Goal: Information Seeking & Learning: Learn about a topic

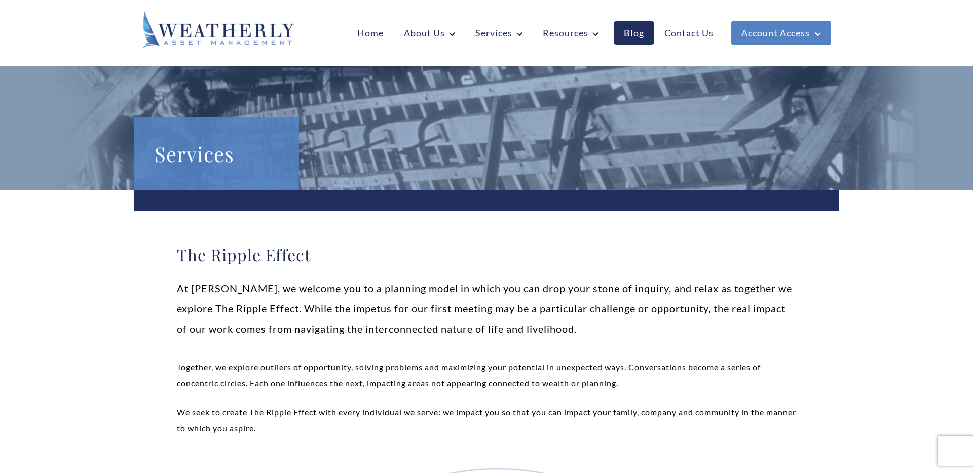
scroll to position [59, 0]
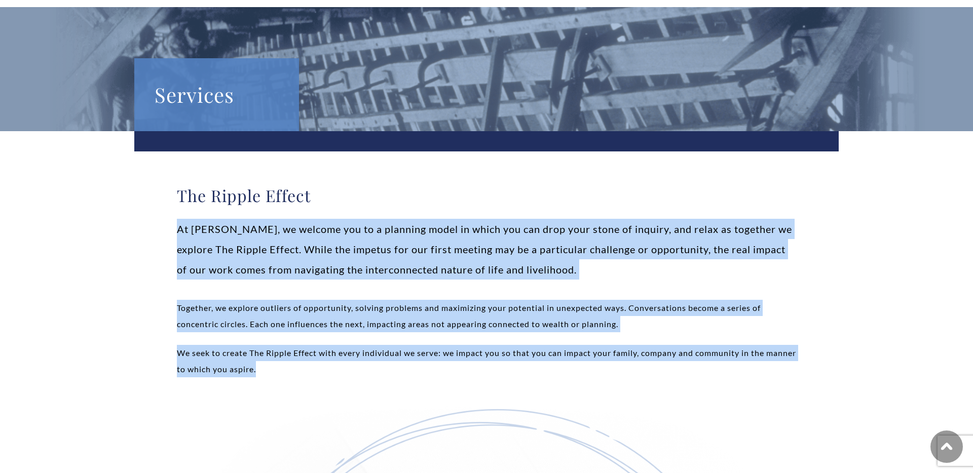
drag, startPoint x: 168, startPoint y: 206, endPoint x: 336, endPoint y: 372, distance: 235.9
click at [336, 372] on p "We seek to create The Ripple Effect with every individual we serve: we impact y…" at bounding box center [486, 361] width 619 height 32
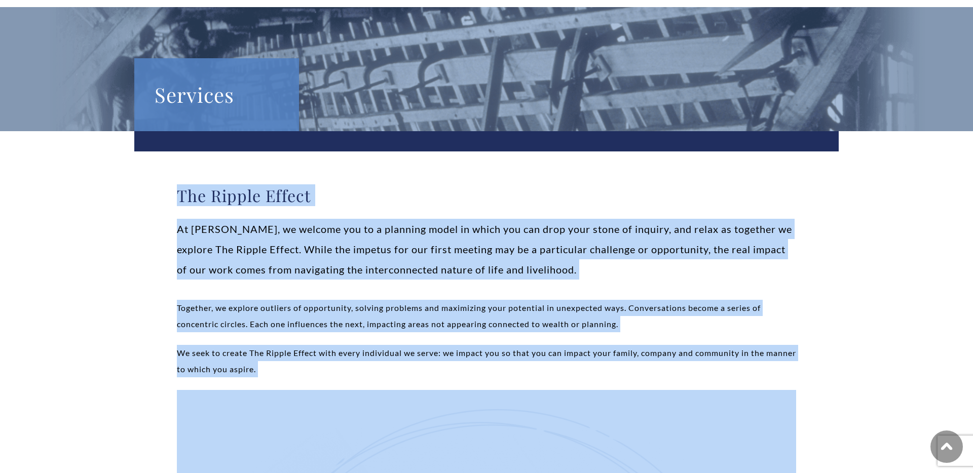
drag, startPoint x: 336, startPoint y: 372, endPoint x: 163, endPoint y: 200, distance: 244.1
drag, startPoint x: 159, startPoint y: 199, endPoint x: 295, endPoint y: 366, distance: 215.5
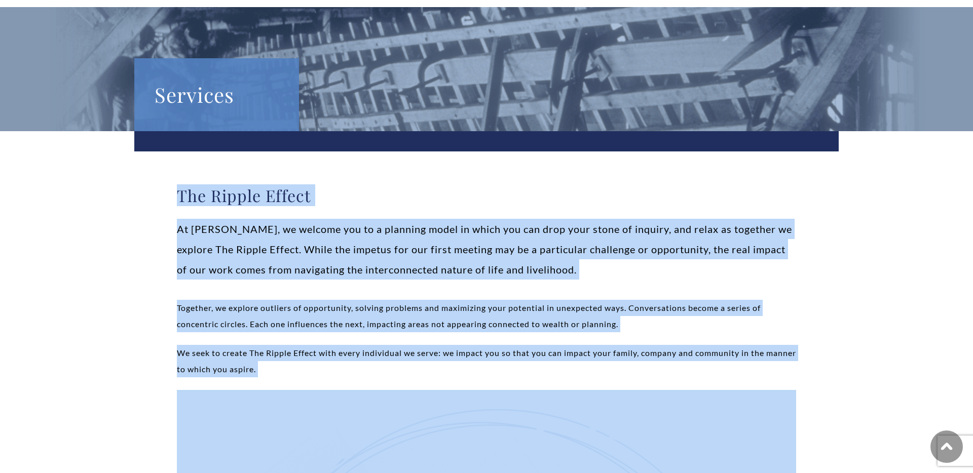
click at [295, 366] on p "We seek to create The Ripple Effect with every individual we serve: we impact y…" at bounding box center [486, 361] width 619 height 32
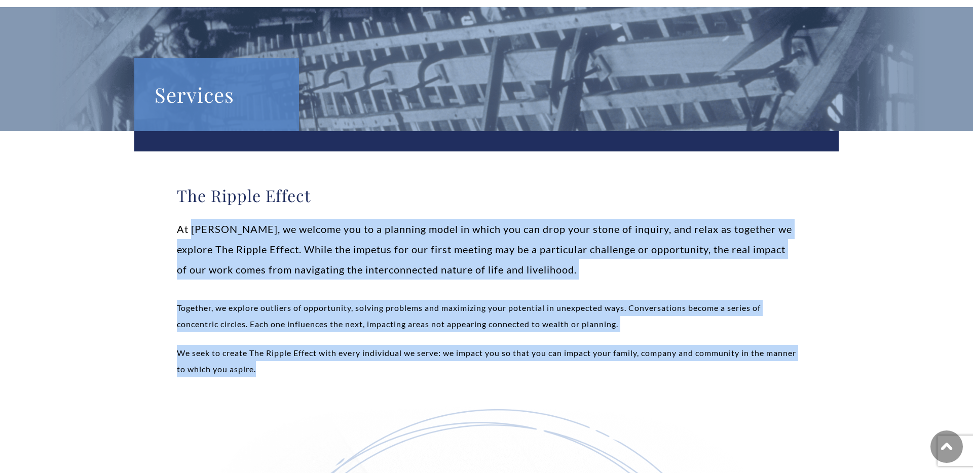
drag, startPoint x: 314, startPoint y: 378, endPoint x: 180, endPoint y: 219, distance: 207.2
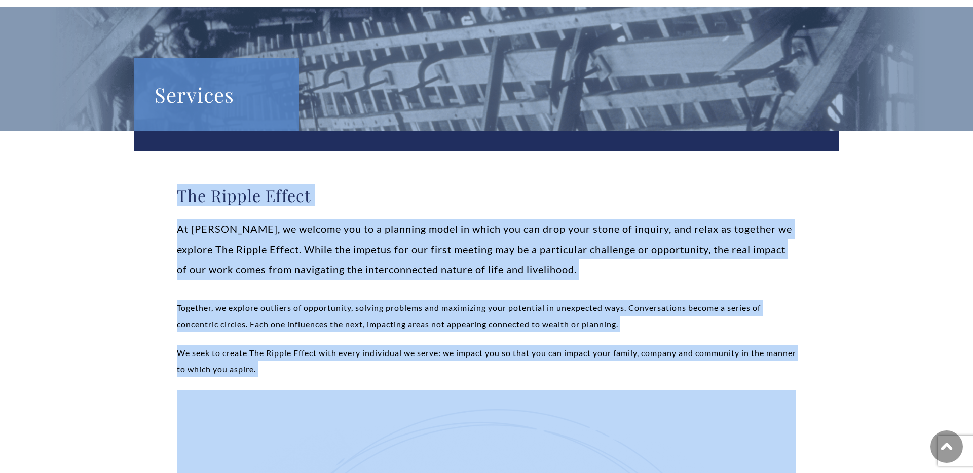
drag, startPoint x: 171, startPoint y: 190, endPoint x: 349, endPoint y: 392, distance: 268.7
drag, startPoint x: 350, startPoint y: 380, endPoint x: 179, endPoint y: 213, distance: 239.1
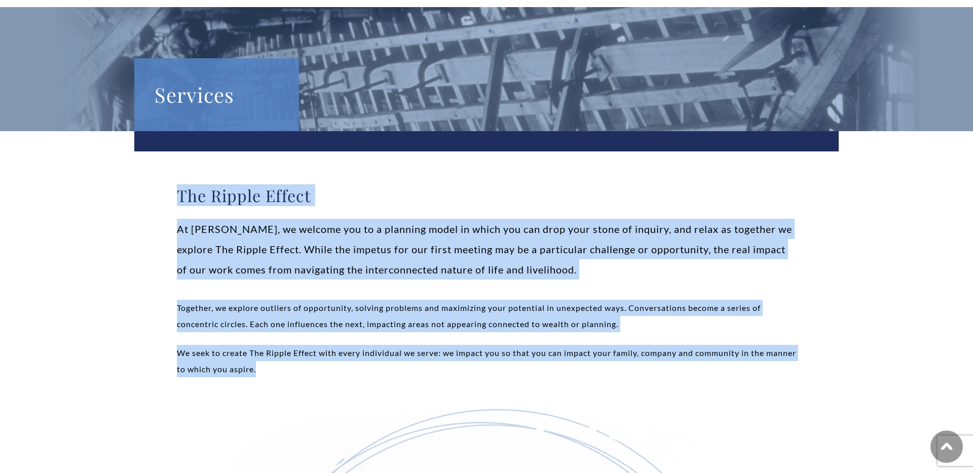
drag, startPoint x: 180, startPoint y: 186, endPoint x: 342, endPoint y: 377, distance: 250.0
click at [342, 377] on p "We seek to create The Ripple Effect with every individual we serve: we impact y…" at bounding box center [486, 361] width 619 height 32
drag, startPoint x: 353, startPoint y: 376, endPoint x: 175, endPoint y: 198, distance: 251.3
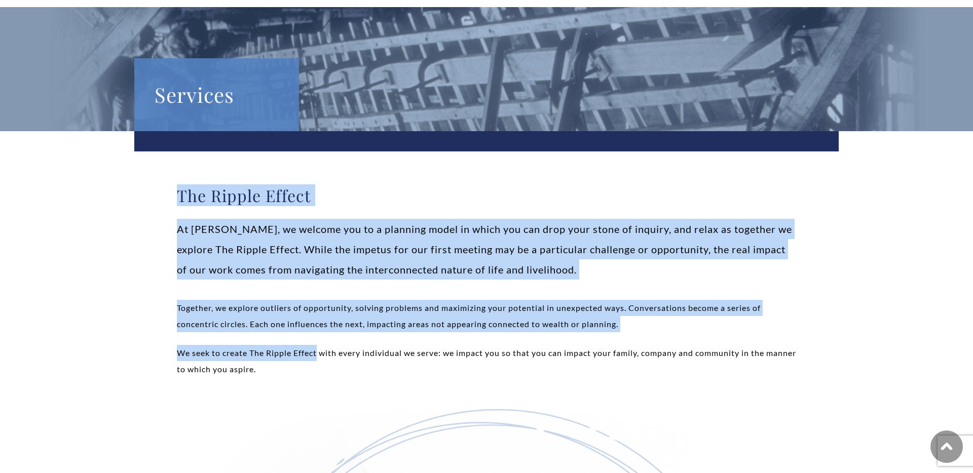
drag, startPoint x: 175, startPoint y: 198, endPoint x: 301, endPoint y: 362, distance: 207.2
click at [301, 362] on p "We seek to create The Ripple Effect with every individual we serve: we impact y…" at bounding box center [486, 361] width 619 height 32
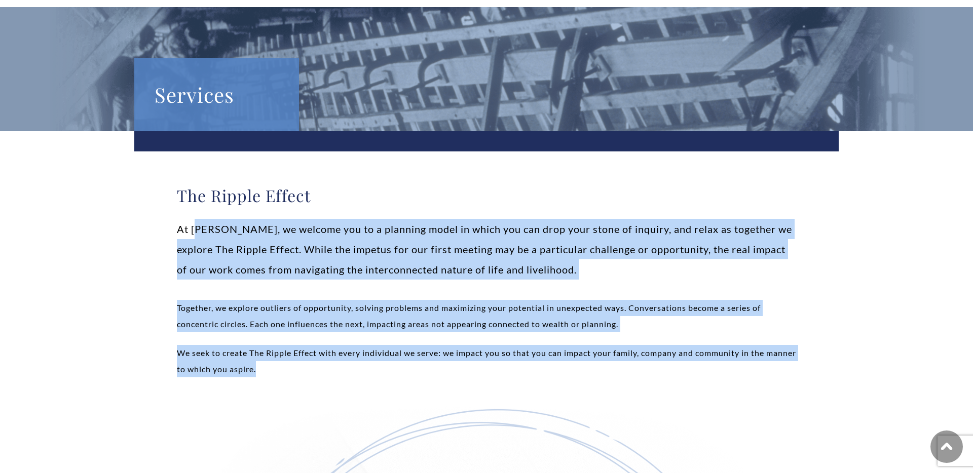
drag, startPoint x: 312, startPoint y: 373, endPoint x: 149, endPoint y: 179, distance: 252.5
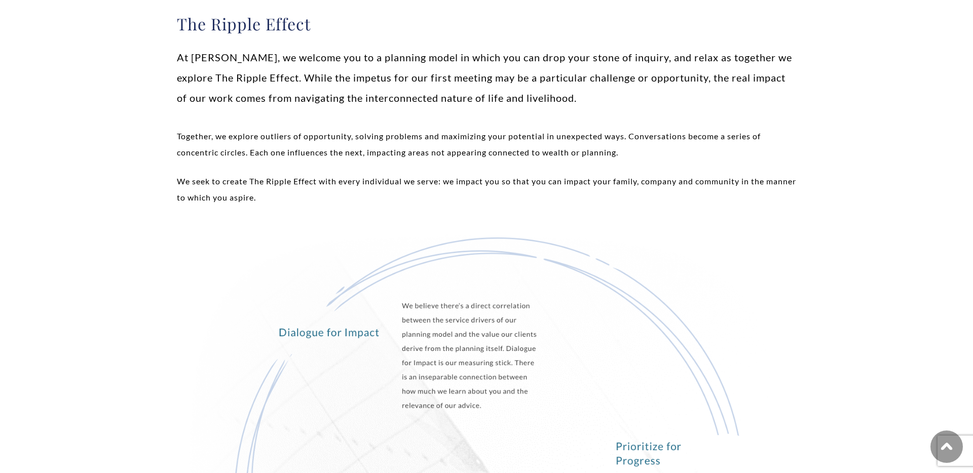
scroll to position [0, 0]
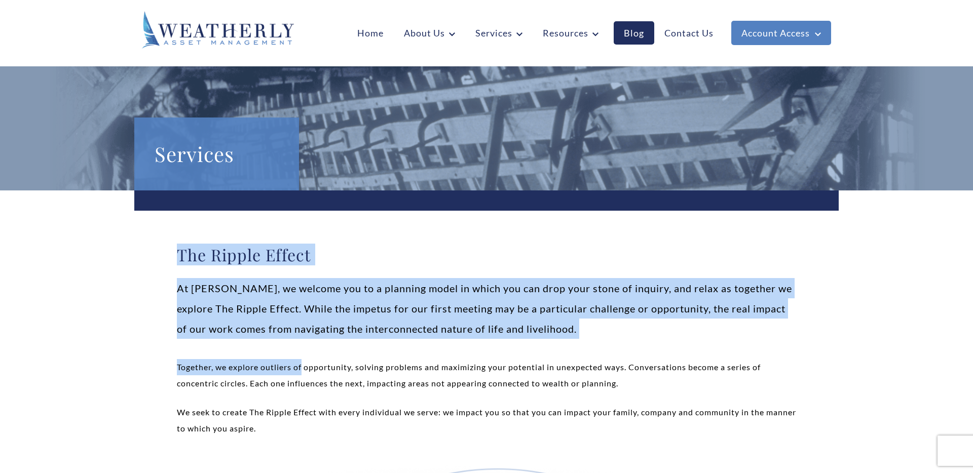
drag, startPoint x: 303, startPoint y: 363, endPoint x: 137, endPoint y: 249, distance: 201.2
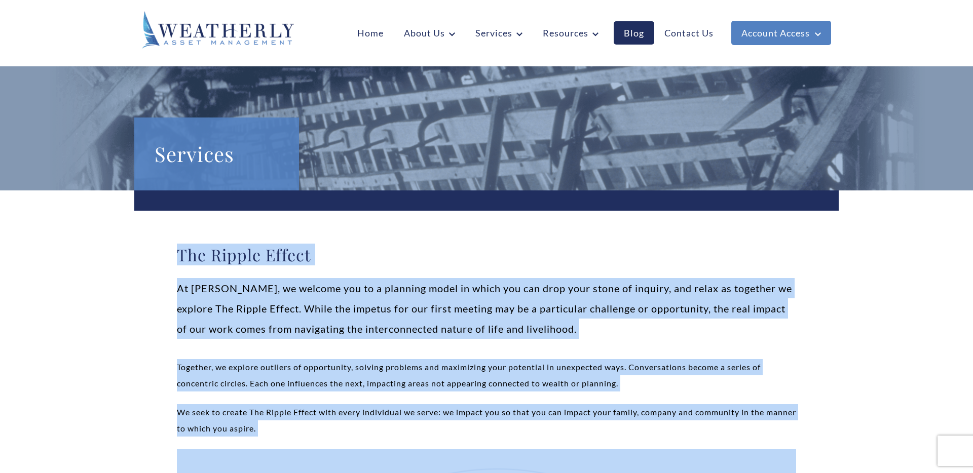
drag, startPoint x: 137, startPoint y: 249, endPoint x: 366, endPoint y: 453, distance: 307.3
click at [358, 432] on p "We seek to create The Ripple Effect with every individual we serve: we impact y…" at bounding box center [486, 421] width 619 height 32
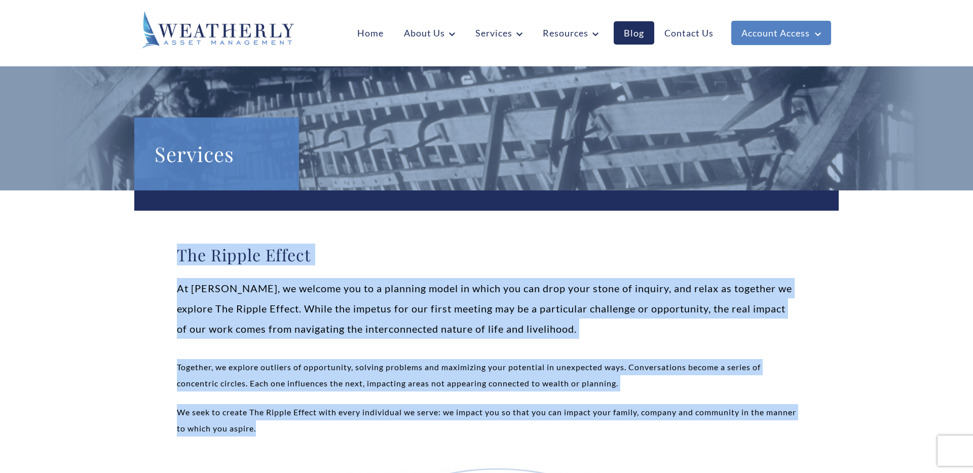
drag, startPoint x: 370, startPoint y: 433, endPoint x: 167, endPoint y: 260, distance: 266.7
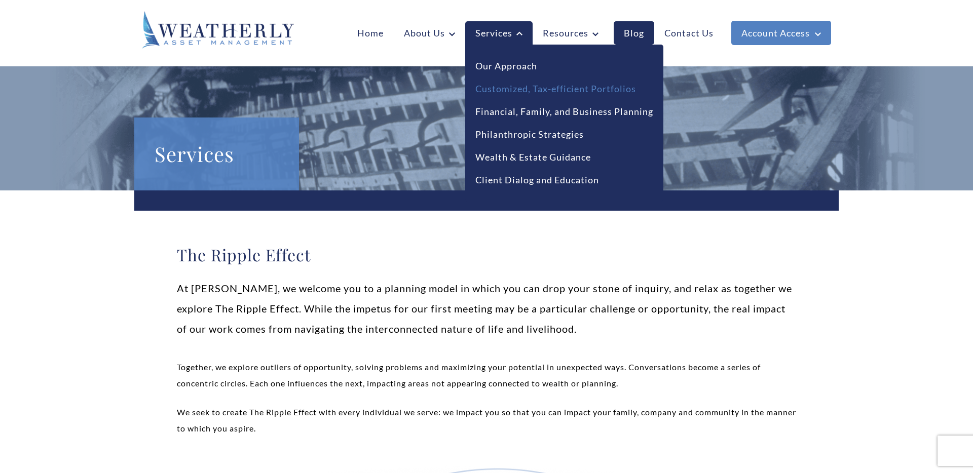
click at [508, 84] on link "Customized, Tax-efficient Portfolios" at bounding box center [555, 89] width 161 height 14
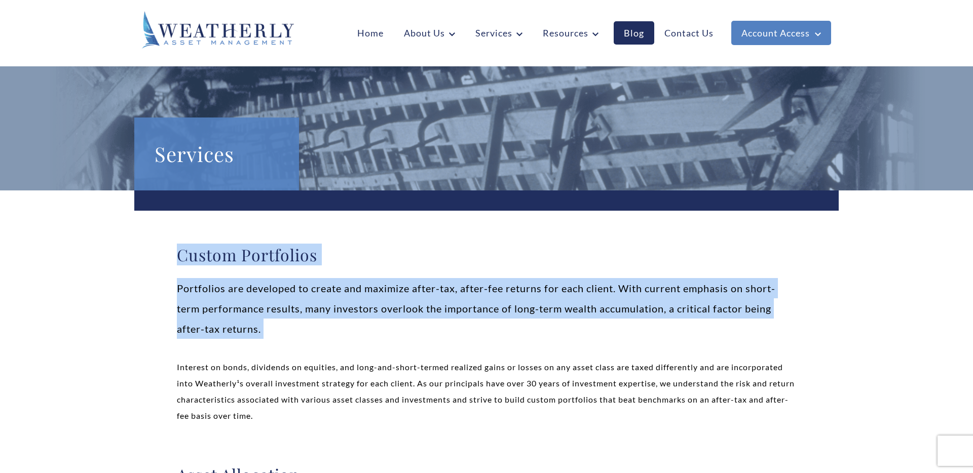
drag, startPoint x: 307, startPoint y: 340, endPoint x: 142, endPoint y: 235, distance: 195.6
drag, startPoint x: 172, startPoint y: 255, endPoint x: 302, endPoint y: 356, distance: 163.7
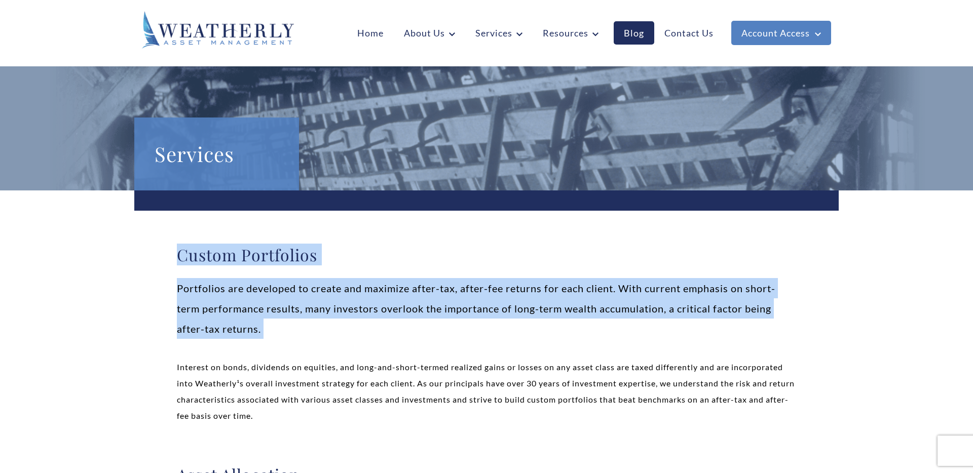
drag, startPoint x: 324, startPoint y: 347, endPoint x: 150, endPoint y: 246, distance: 201.5
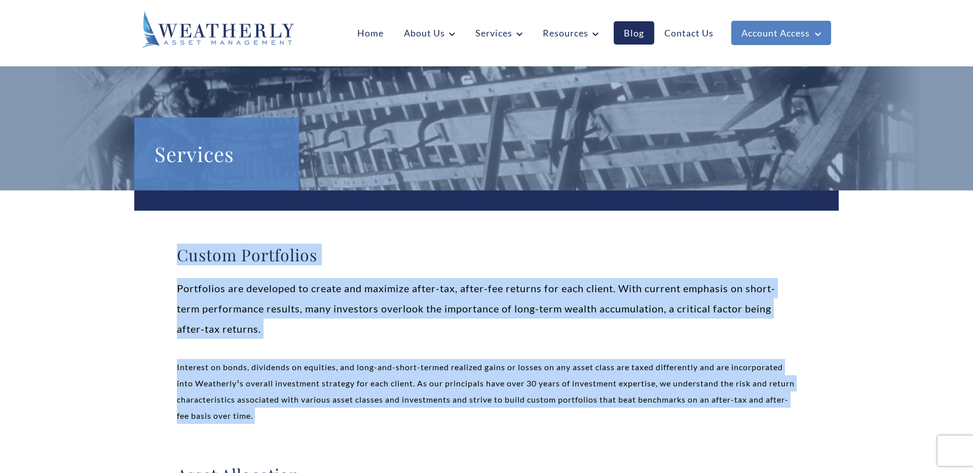
drag, startPoint x: 327, startPoint y: 429, endPoint x: 168, endPoint y: 259, distance: 233.1
drag, startPoint x: 168, startPoint y: 259, endPoint x: 309, endPoint y: 416, distance: 211.4
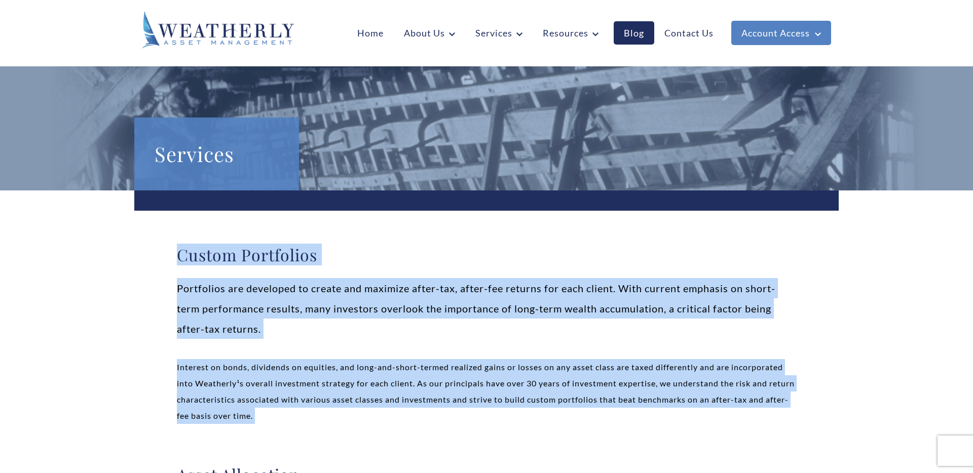
click at [309, 416] on p "Interest on bonds, dividends on equities, and long-and-short-termed realized ga…" at bounding box center [486, 391] width 619 height 65
drag, startPoint x: 309, startPoint y: 417, endPoint x: 148, endPoint y: 268, distance: 219.9
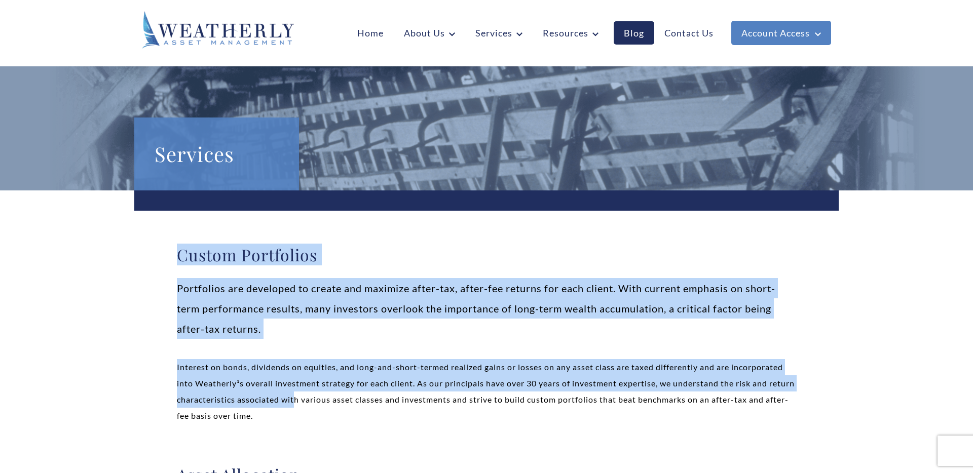
drag, startPoint x: 155, startPoint y: 259, endPoint x: 327, endPoint y: 405, distance: 225.5
click at [327, 405] on p "Interest on bonds, dividends on equities, and long-and-short-termed realized ga…" at bounding box center [486, 391] width 619 height 65
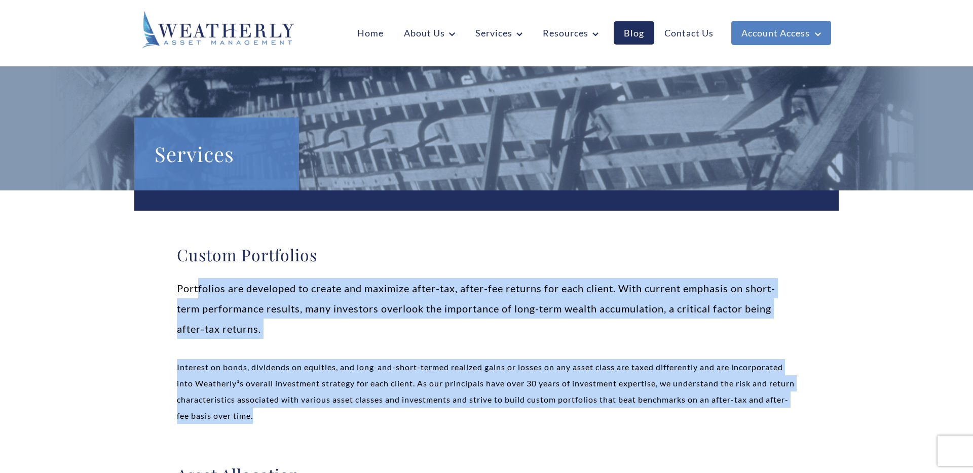
drag, startPoint x: 341, startPoint y: 415, endPoint x: 156, endPoint y: 264, distance: 238.5
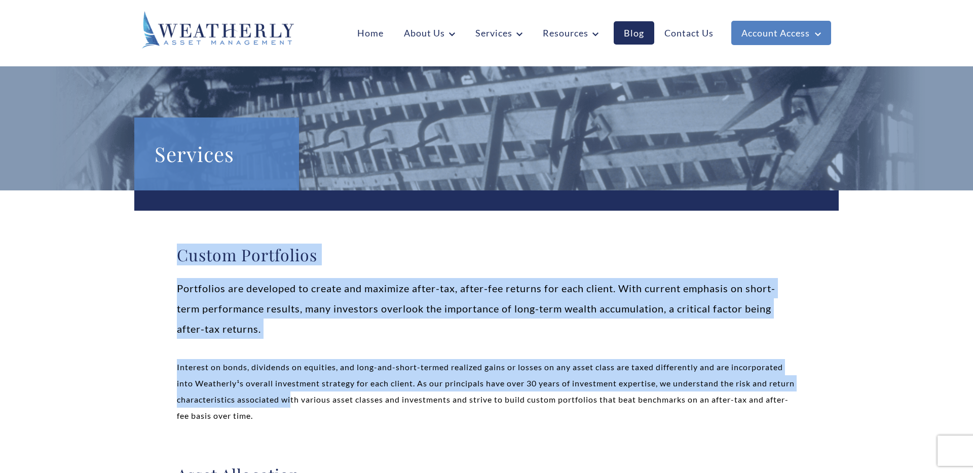
drag, startPoint x: 161, startPoint y: 254, endPoint x: 321, endPoint y: 403, distance: 218.8
click at [321, 403] on p "Interest on bonds, dividends on equities, and long-and-short-termed realized ga…" at bounding box center [486, 391] width 619 height 65
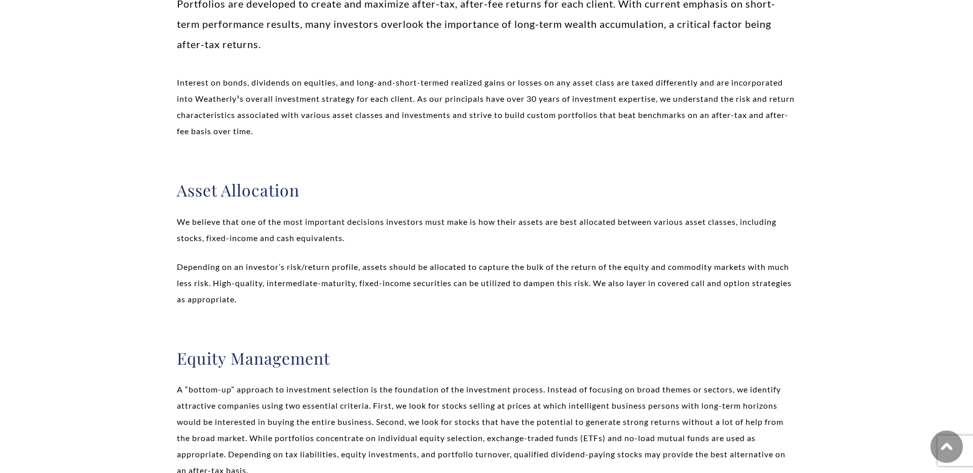
scroll to position [289, 0]
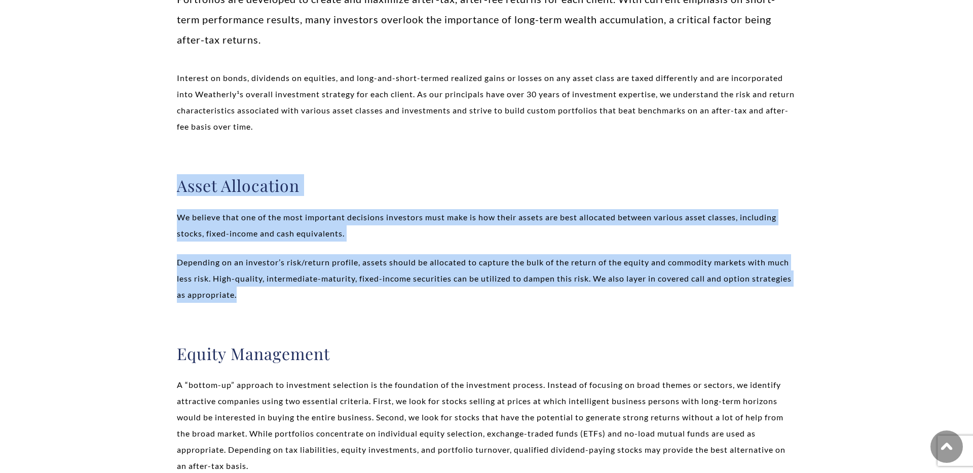
drag, startPoint x: 173, startPoint y: 184, endPoint x: 296, endPoint y: 292, distance: 163.4
click at [296, 292] on p "Depending on an investor’s risk/return profile, assets should be allocated to c…" at bounding box center [486, 278] width 619 height 49
drag, startPoint x: 313, startPoint y: 297, endPoint x: 173, endPoint y: 192, distance: 175.0
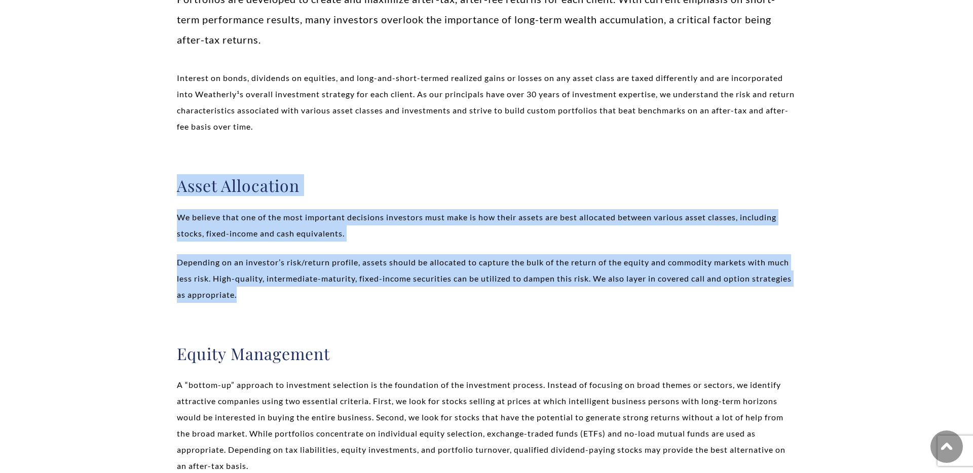
drag, startPoint x: 173, startPoint y: 192, endPoint x: 340, endPoint y: 312, distance: 205.2
drag, startPoint x: 346, startPoint y: 303, endPoint x: 172, endPoint y: 208, distance: 198.0
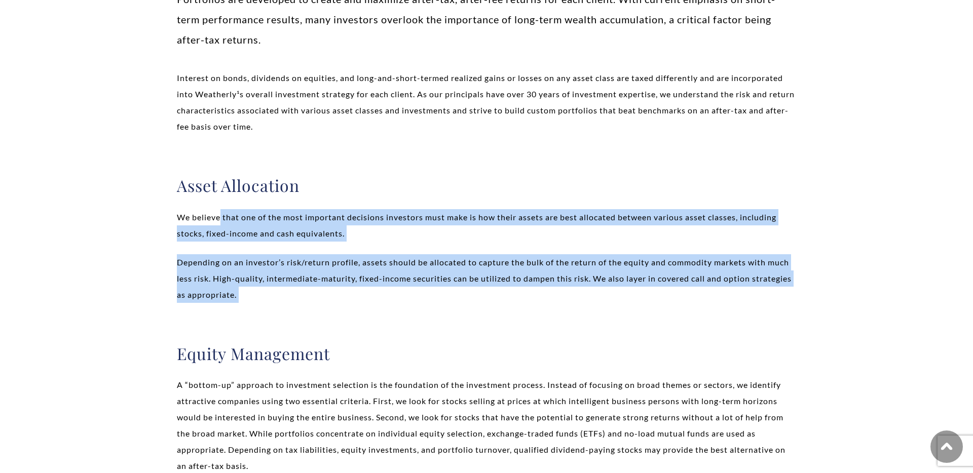
drag, startPoint x: 278, startPoint y: 240, endPoint x: 340, endPoint y: 297, distance: 83.6
click at [340, 297] on p "Depending on an investor’s risk/return profile, assets should be allocated to c…" at bounding box center [486, 278] width 619 height 49
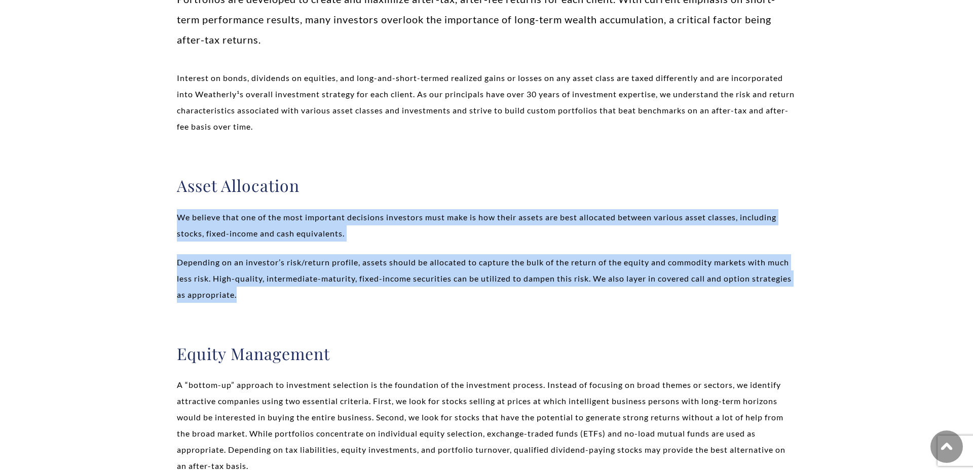
drag, startPoint x: 350, startPoint y: 297, endPoint x: 141, endPoint y: 176, distance: 241.2
drag, startPoint x: 159, startPoint y: 189, endPoint x: 318, endPoint y: 310, distance: 200.3
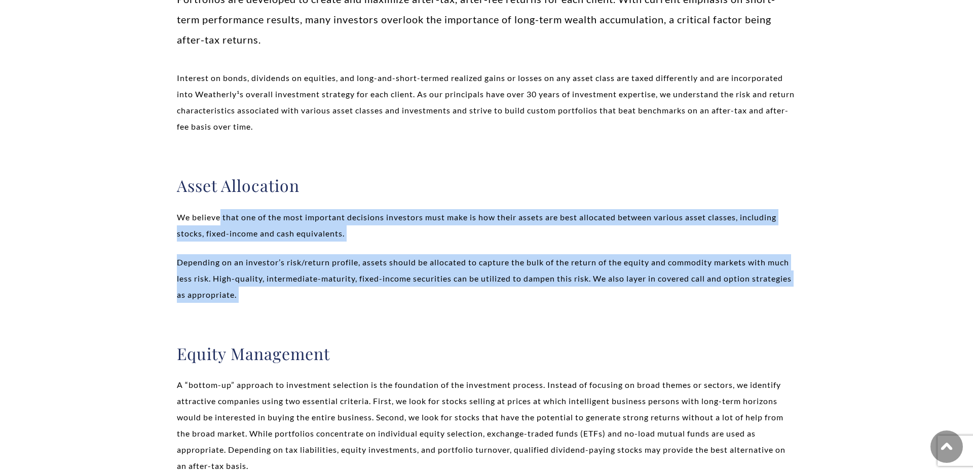
drag, startPoint x: 325, startPoint y: 310, endPoint x: 171, endPoint y: 191, distance: 195.5
drag, startPoint x: 169, startPoint y: 190, endPoint x: 300, endPoint y: 309, distance: 176.2
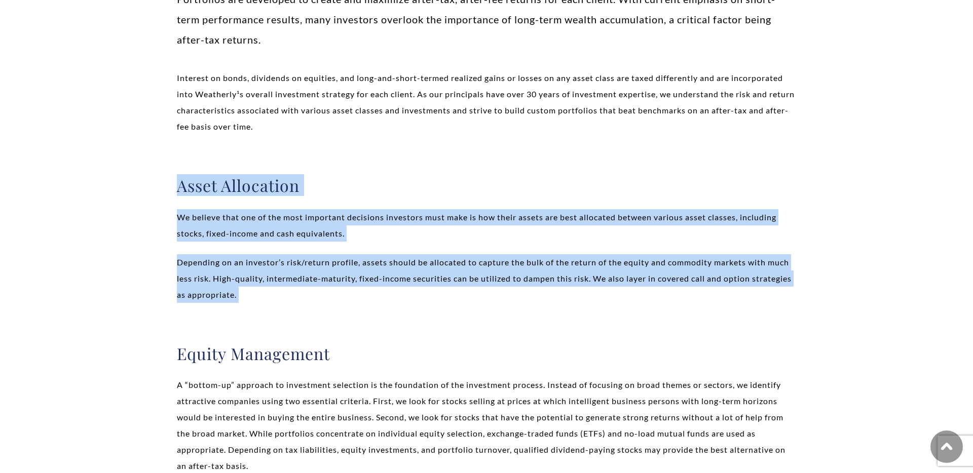
drag, startPoint x: 312, startPoint y: 306, endPoint x: 153, endPoint y: 177, distance: 204.7
drag, startPoint x: 153, startPoint y: 177, endPoint x: 298, endPoint y: 298, distance: 188.3
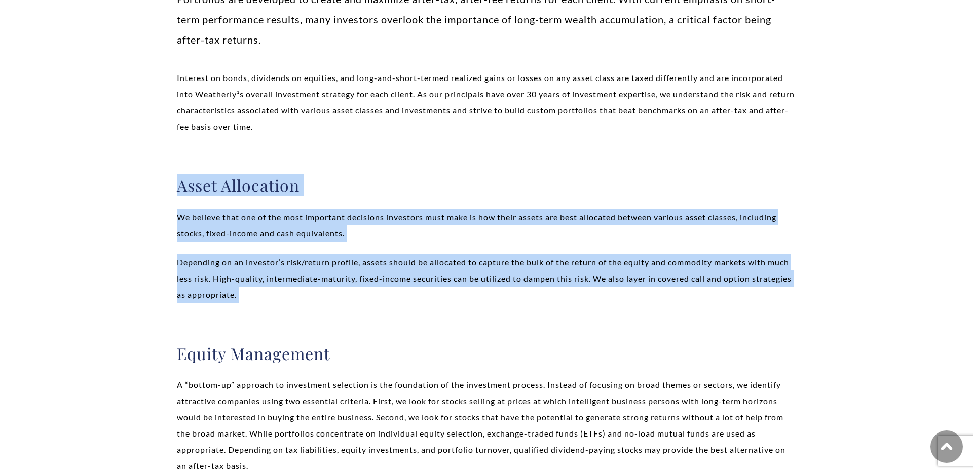
click at [298, 298] on p "Depending on an investor’s risk/return profile, assets should be allocated to c…" at bounding box center [486, 278] width 619 height 49
drag, startPoint x: 293, startPoint y: 288, endPoint x: 174, endPoint y: 177, distance: 162.1
drag, startPoint x: 163, startPoint y: 177, endPoint x: 322, endPoint y: 301, distance: 202.3
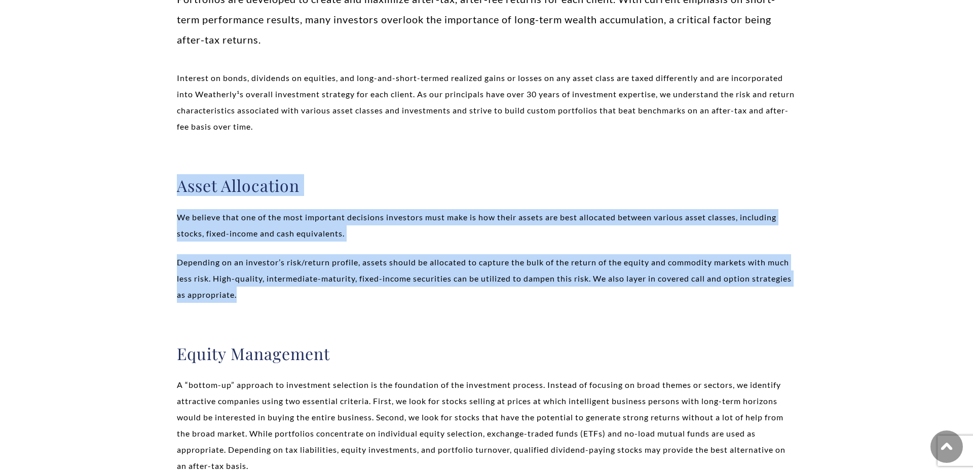
click at [322, 301] on p "Depending on an investor’s risk/return profile, assets should be allocated to c…" at bounding box center [486, 278] width 619 height 49
drag, startPoint x: 322, startPoint y: 301, endPoint x: 167, endPoint y: 176, distance: 199.0
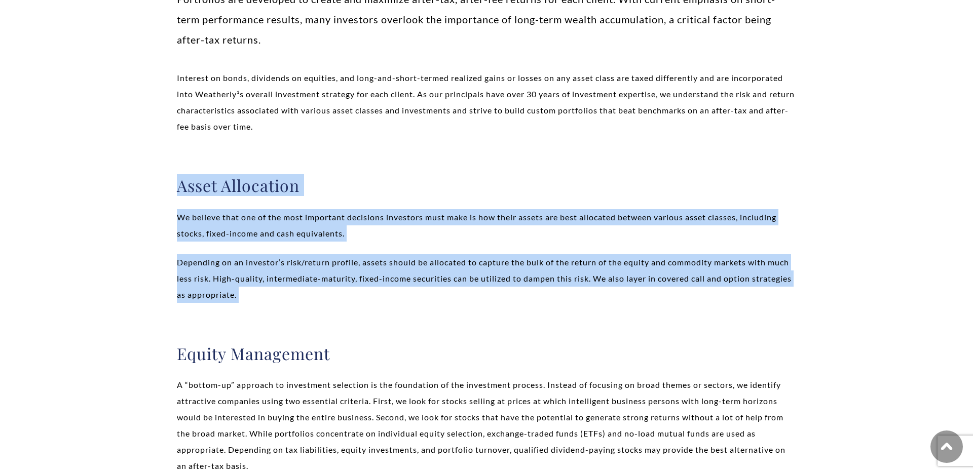
drag, startPoint x: 161, startPoint y: 176, endPoint x: 314, endPoint y: 315, distance: 206.4
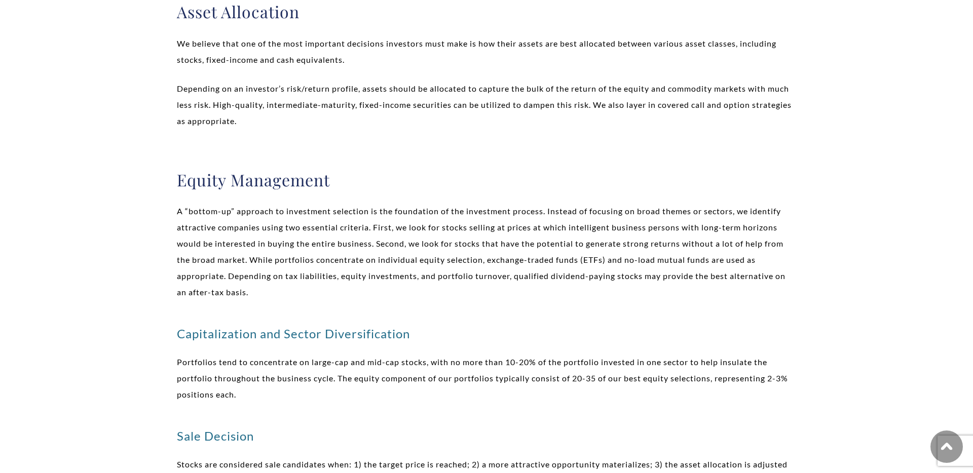
scroll to position [462, 0]
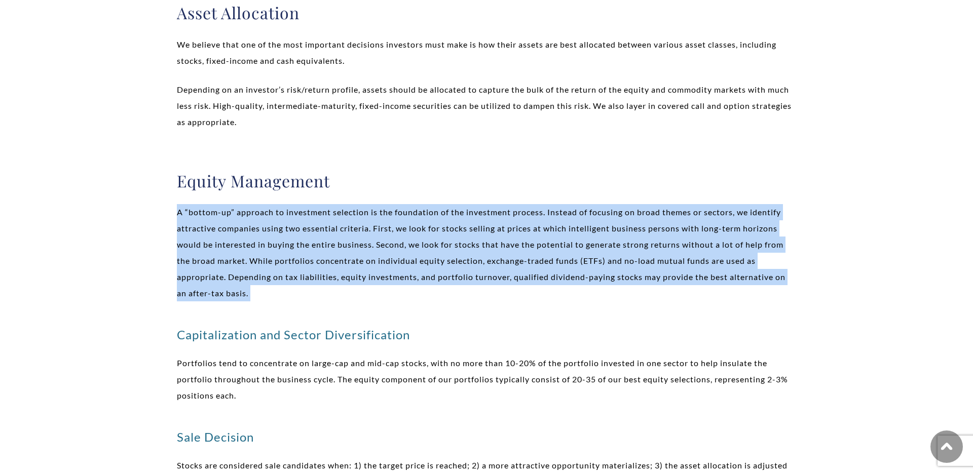
drag, startPoint x: 172, startPoint y: 208, endPoint x: 282, endPoint y: 318, distance: 155.2
click at [282, 317] on div "Custom Portfolios Portfolios are developed to create and maximize after-tax, af…" at bounding box center [486, 348] width 705 height 1241
click at [282, 318] on div "Custom Portfolios Portfolios are developed to create and maximize after-tax, af…" at bounding box center [486, 360] width 619 height 1154
drag, startPoint x: 308, startPoint y: 309, endPoint x: 149, endPoint y: 172, distance: 209.9
click at [153, 173] on div "Custom Portfolios Portfolios are developed to create and maximize after-tax, af…" at bounding box center [486, 348] width 705 height 1241
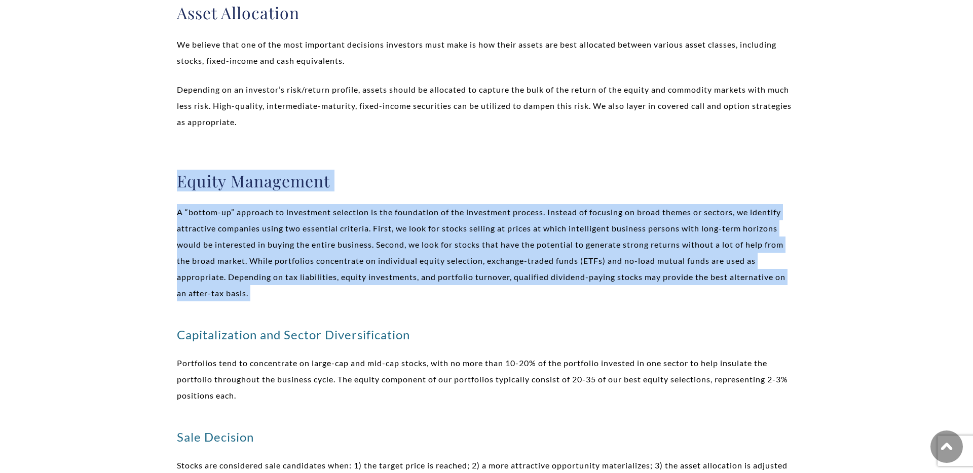
click at [149, 172] on div "Custom Portfolios Portfolios are developed to create and maximize after-tax, af…" at bounding box center [486, 348] width 705 height 1241
drag, startPoint x: 149, startPoint y: 172, endPoint x: 288, endPoint y: 307, distance: 193.6
click at [288, 308] on div "Custom Portfolios Portfolios are developed to create and maximize after-tax, af…" at bounding box center [486, 348] width 705 height 1241
click at [288, 307] on div "Custom Portfolios Portfolios are developed to create and maximize after-tax, af…" at bounding box center [486, 360] width 619 height 1154
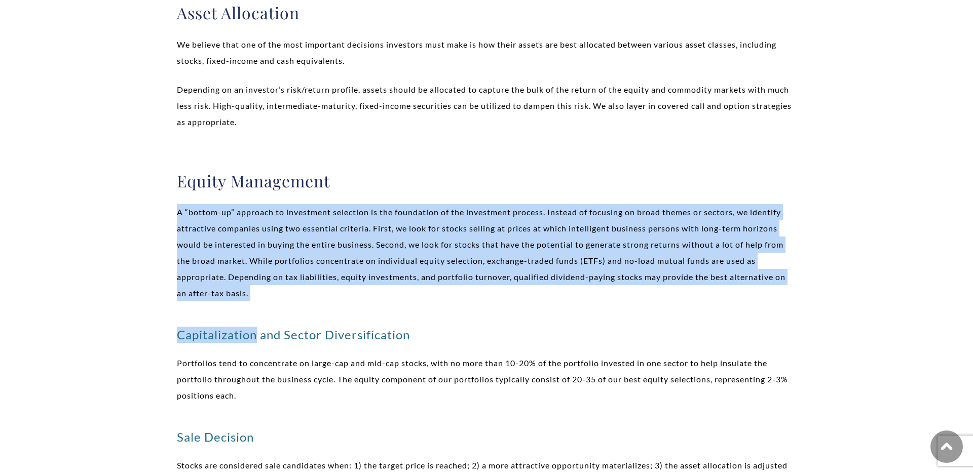
drag, startPoint x: 288, startPoint y: 307, endPoint x: 137, endPoint y: 170, distance: 203.8
click at [143, 172] on div "Custom Portfolios Portfolios are developed to create and maximize after-tax, af…" at bounding box center [486, 348] width 705 height 1241
click at [160, 176] on div "Custom Portfolios Portfolios are developed to create and maximize after-tax, af…" at bounding box center [486, 348] width 705 height 1241
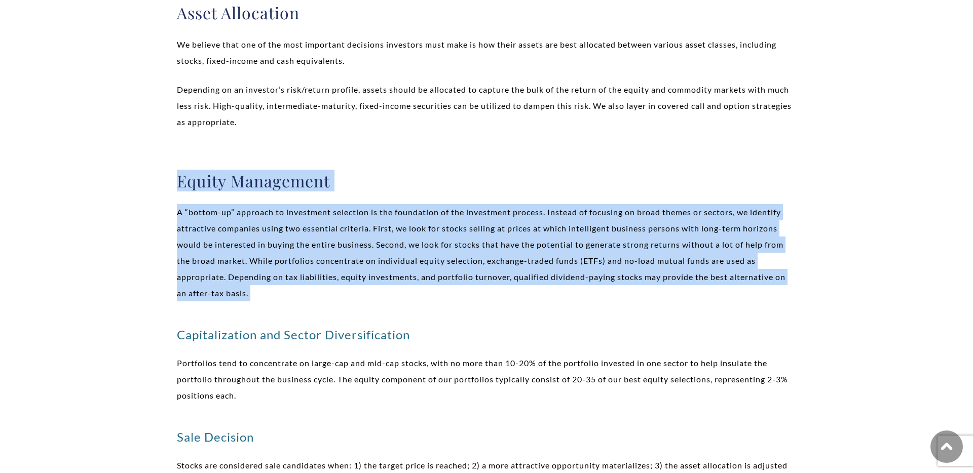
drag, startPoint x: 160, startPoint y: 176, endPoint x: 278, endPoint y: 302, distance: 172.5
click at [278, 302] on div "Custom Portfolios Portfolios are developed to create and maximize after-tax, af…" at bounding box center [486, 348] width 705 height 1241
click at [278, 302] on div "Custom Portfolios Portfolios are developed to create and maximize after-tax, af…" at bounding box center [486, 360] width 619 height 1154
drag, startPoint x: 296, startPoint y: 309, endPoint x: 165, endPoint y: 176, distance: 186.0
click at [165, 177] on div "Custom Portfolios Portfolios are developed to create and maximize after-tax, af…" at bounding box center [486, 348] width 705 height 1241
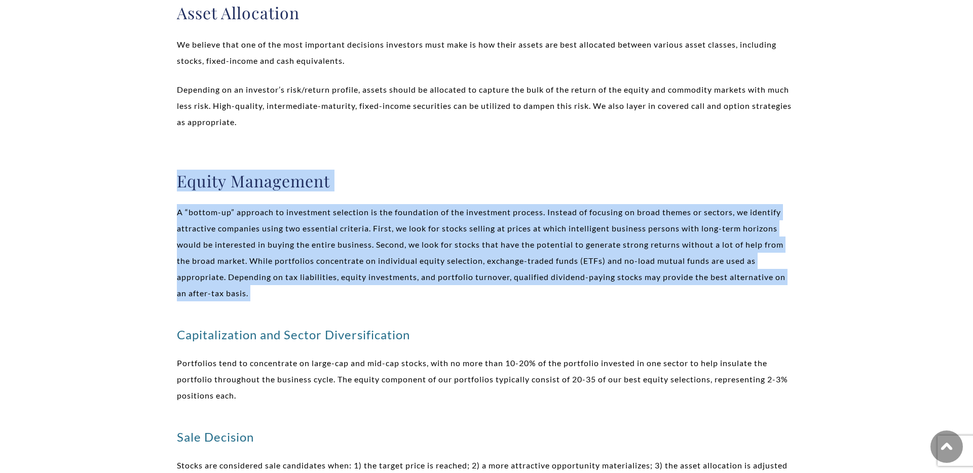
click at [165, 176] on div "Custom Portfolios Portfolios are developed to create and maximize after-tax, af…" at bounding box center [486, 348] width 705 height 1241
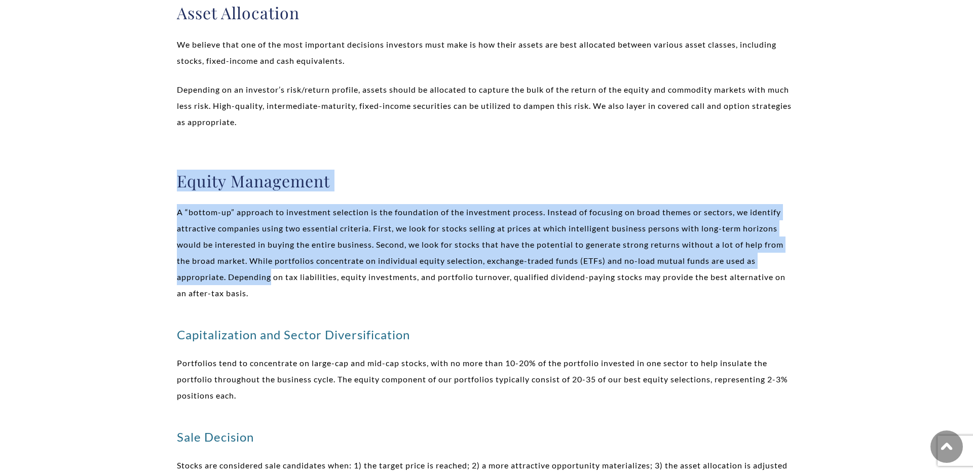
drag
click at [268, 285] on div "Custom Portfolios Portfolios are developed to create and maximize after-tax, af…" at bounding box center [486, 348] width 705 height 1241
click at [268, 285] on p "A “bottom-up” approach to investment selection is the foundation of the investm…" at bounding box center [486, 252] width 619 height 97
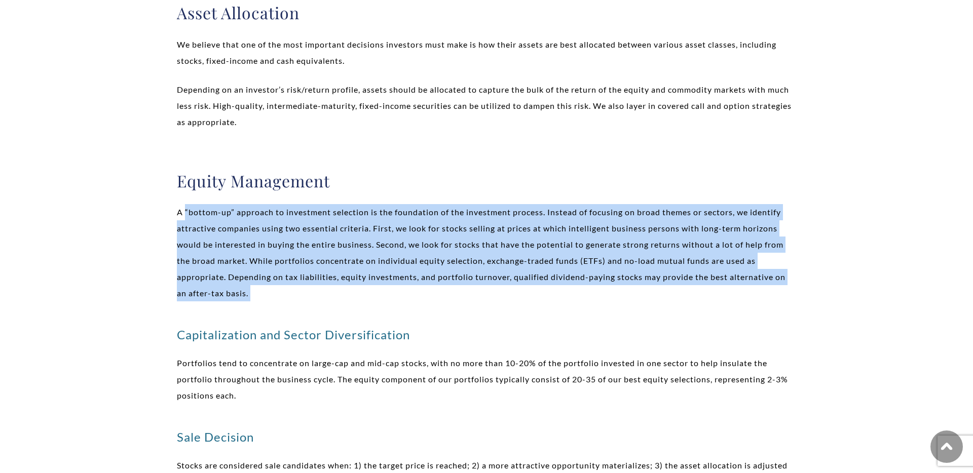
click at [169, 192] on div "Custom Portfolios Portfolios are developed to create and maximize after-tax, af…" at bounding box center [486, 348] width 705 height 1241
click at [164, 188] on div "Custom Portfolios Portfolios are developed to create and maximize after-tax, af…" at bounding box center [486, 348] width 705 height 1241
click at [274, 312] on div "Custom Portfolios Portfolios are developed to create and maximize after-tax, af…" at bounding box center [486, 348] width 705 height 1241
click at [274, 313] on div "Custom Portfolios Portfolios are developed to create and maximize after-tax, af…" at bounding box center [486, 360] width 619 height 1154
click at [204, 210] on div "Custom Portfolios Portfolios are developed to create and maximize after-tax, af…" at bounding box center [486, 360] width 619 height 1154
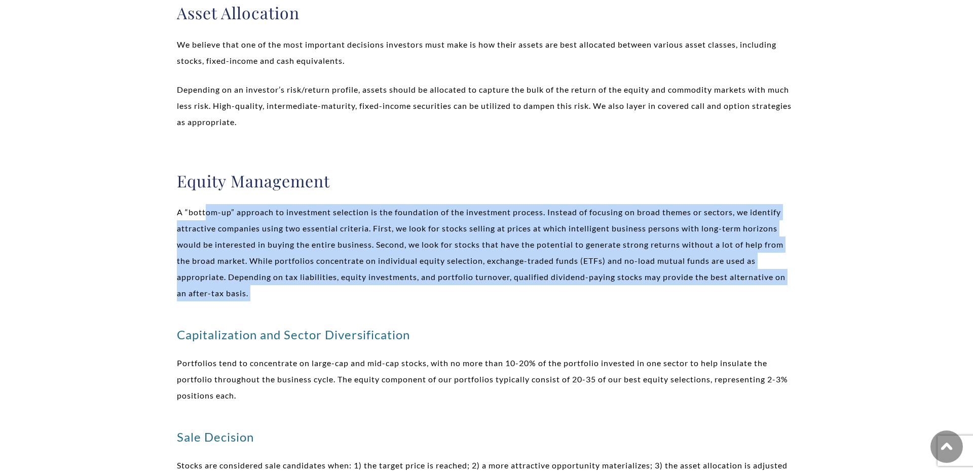
click at [206, 251] on p "A “bottom-up” approach to investment selection is the foundation of the investm…" at bounding box center [486, 252] width 619 height 97
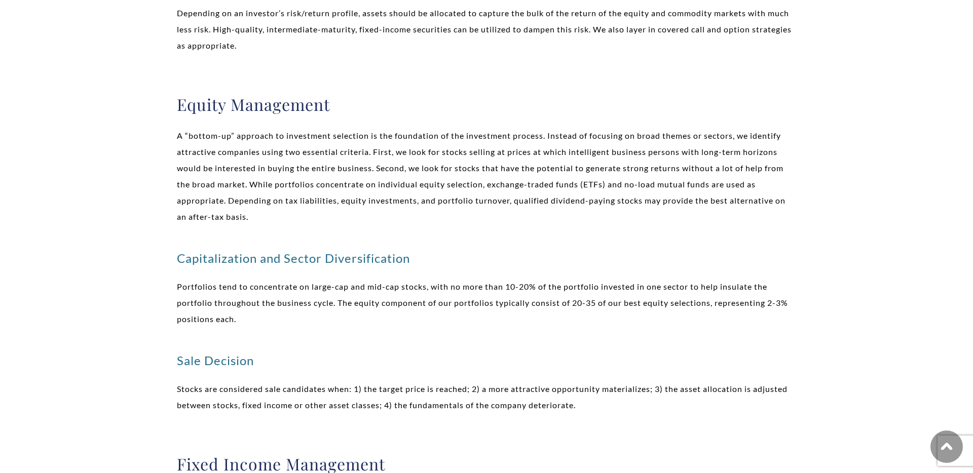
scroll to position [539, 0]
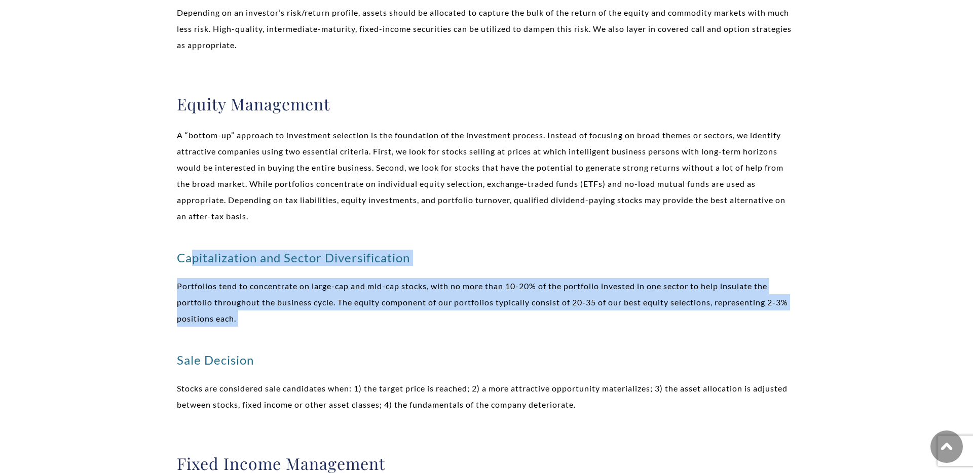
click at [158, 240] on div "Custom Portfolios Portfolios are developed to create and maximize after-tax, af…" at bounding box center [486, 271] width 705 height 1241
click at [154, 240] on div "Custom Portfolios Portfolios are developed to create and maximize after-tax, af…" at bounding box center [486, 271] width 705 height 1241
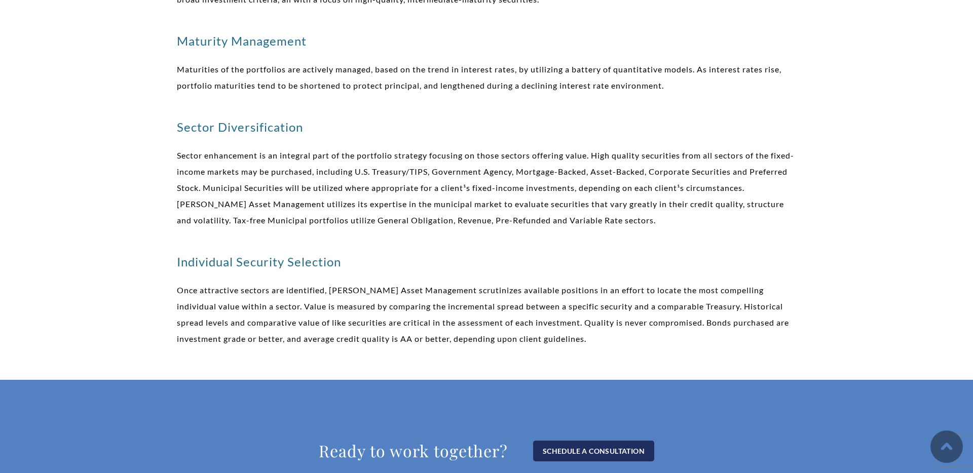
scroll to position [1073, 0]
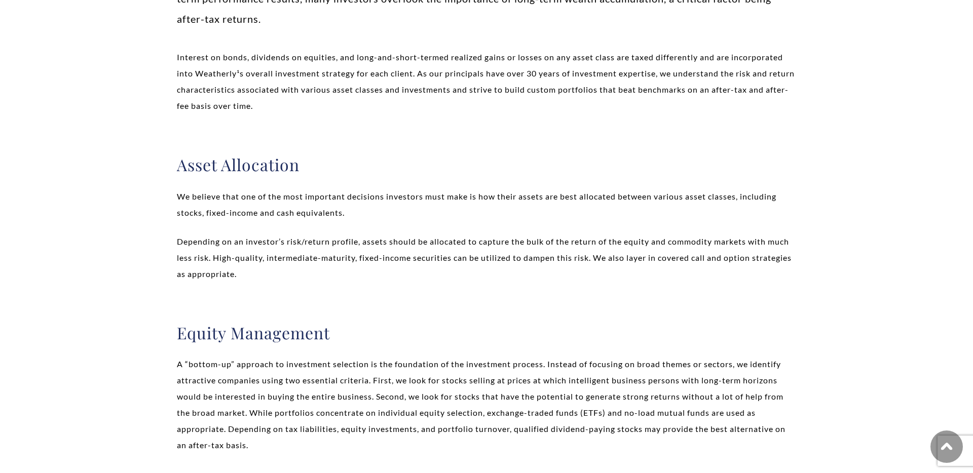
scroll to position [0, 0]
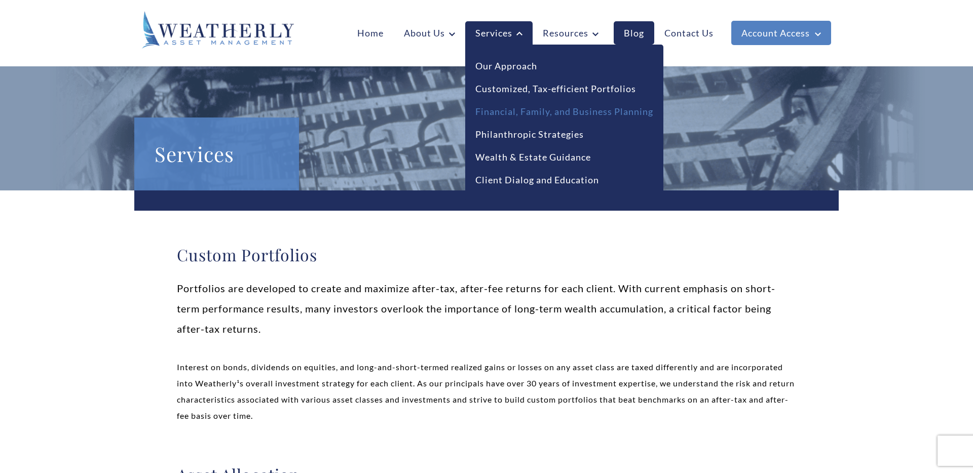
click at [532, 111] on link "Financial, Family, and Business Planning" at bounding box center [564, 112] width 178 height 14
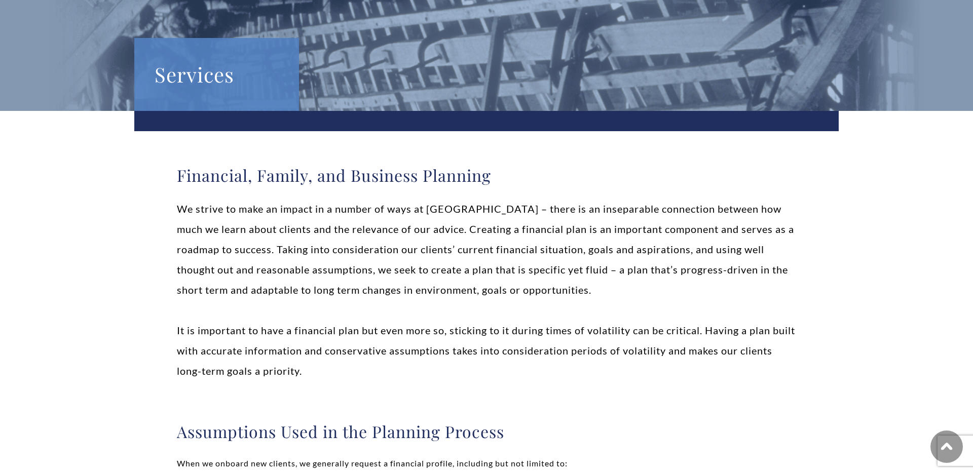
scroll to position [86, 0]
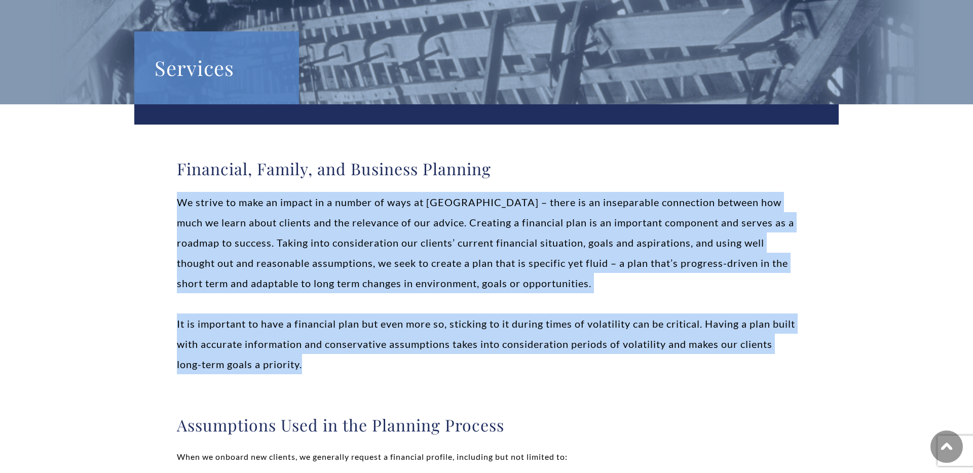
drag, startPoint x: 170, startPoint y: 181, endPoint x: 338, endPoint y: 365, distance: 248.7
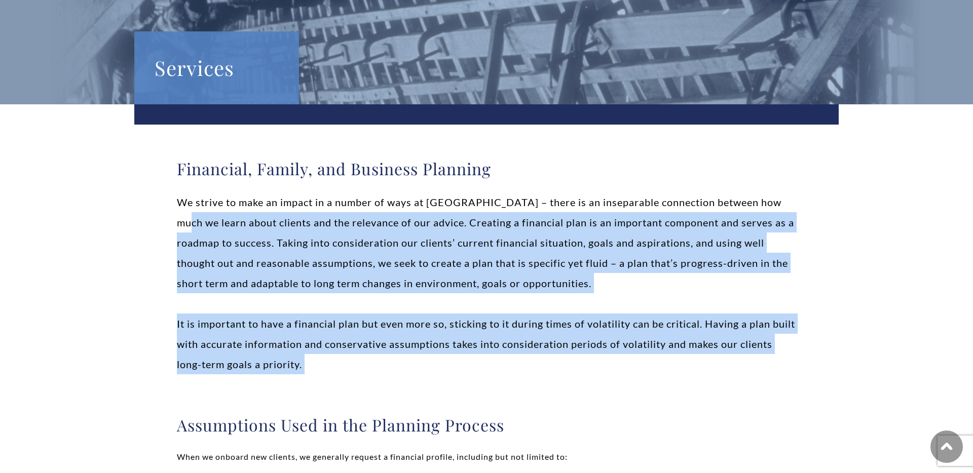
drag, startPoint x: 374, startPoint y: 377, endPoint x: 176, endPoint y: 211, distance: 258.3
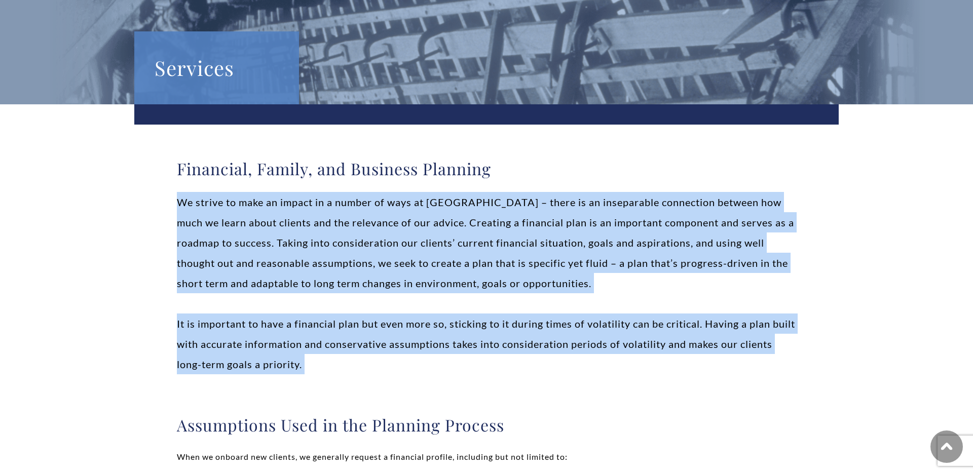
click at [177, 211] on p "We strive to make an impact in a number of ways at Weatherly – there is an inse…" at bounding box center [486, 242] width 619 height 101
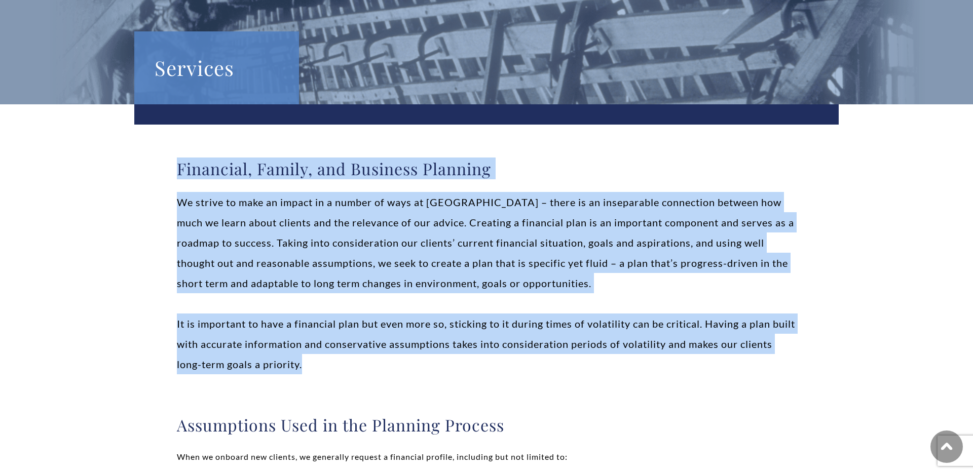
drag, startPoint x: 156, startPoint y: 170, endPoint x: 373, endPoint y: 362, distance: 290.2
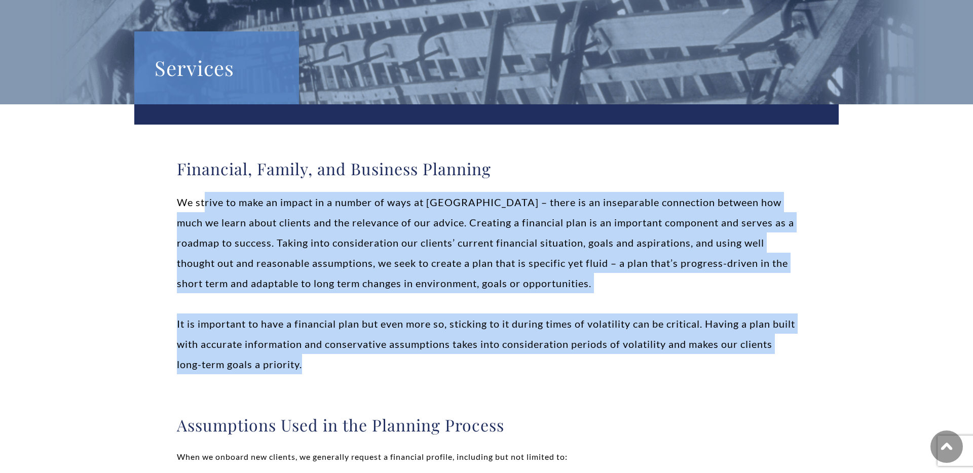
drag, startPoint x: 365, startPoint y: 350, endPoint x: 180, endPoint y: 185, distance: 248.4
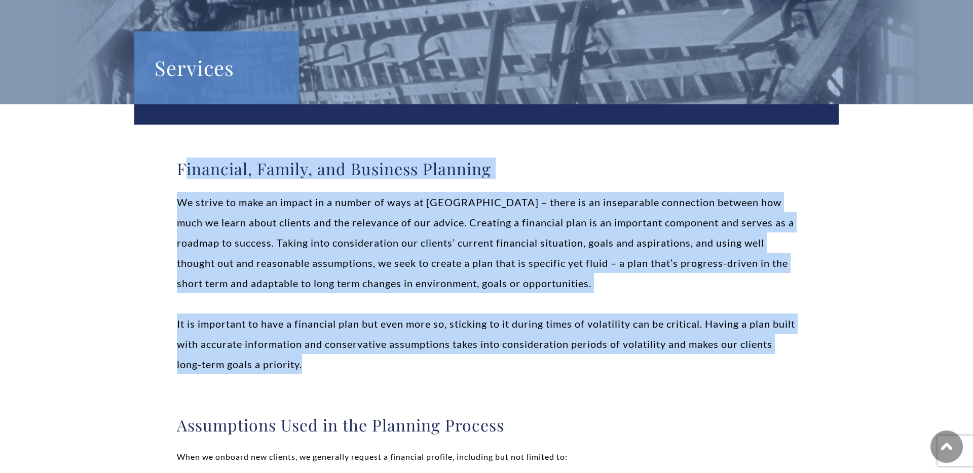
drag, startPoint x: 209, startPoint y: 186, endPoint x: 364, endPoint y: 359, distance: 232.6
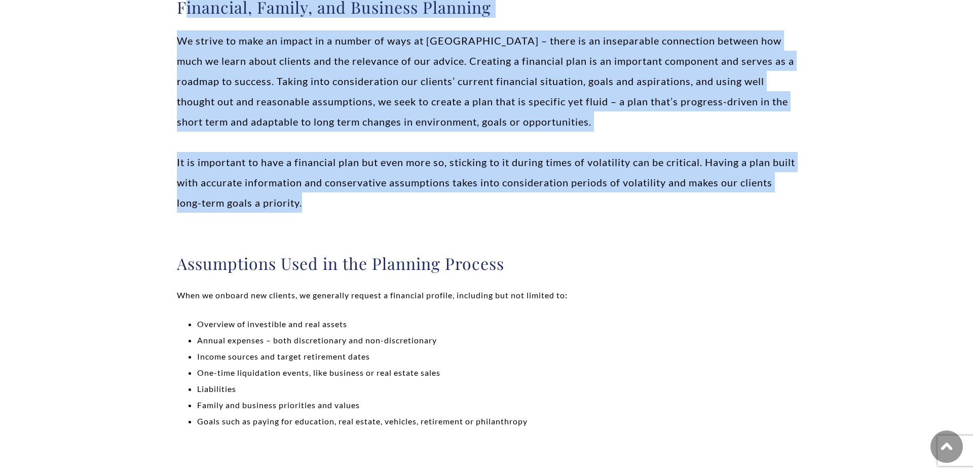
scroll to position [292, 0]
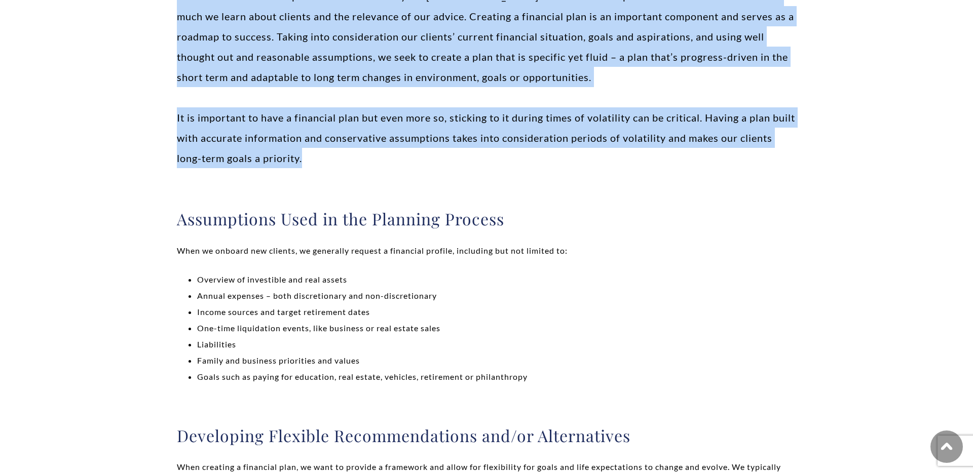
click at [364, 359] on li "Family and business priorities and values" at bounding box center [496, 361] width 599 height 16
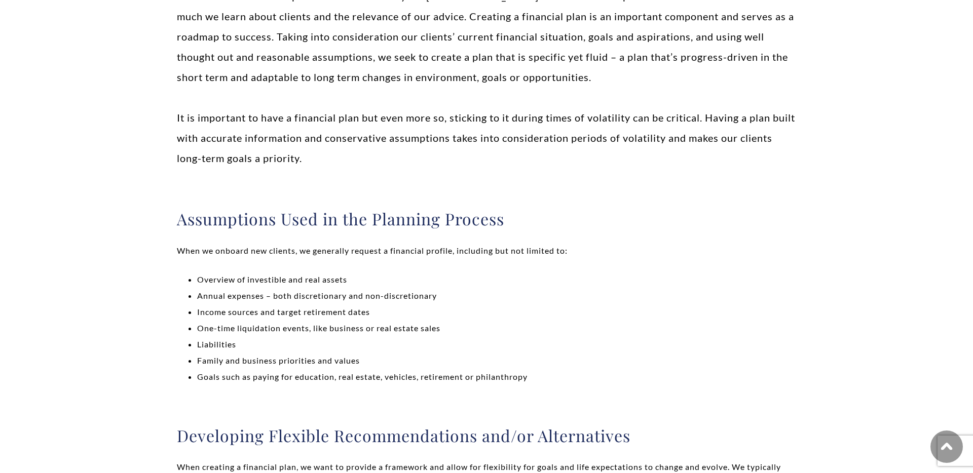
click at [199, 282] on li "Overview of investible and real assets" at bounding box center [496, 280] width 599 height 16
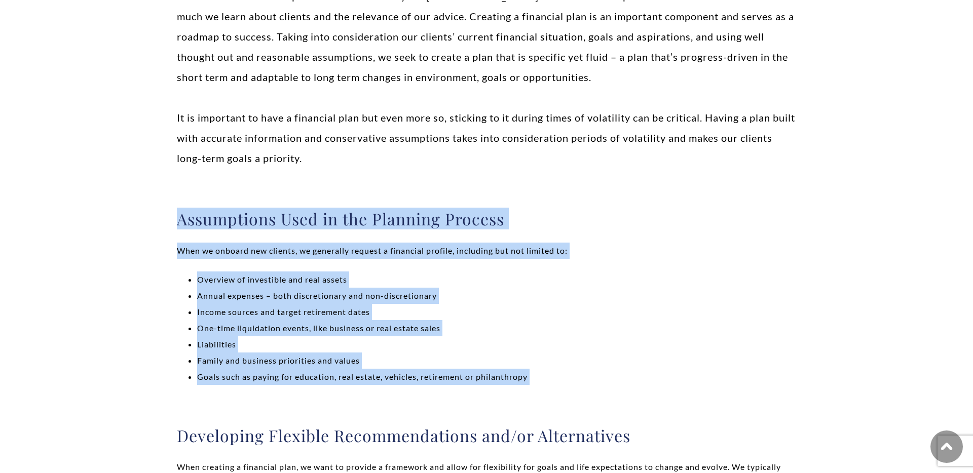
drag, startPoint x: 173, startPoint y: 226, endPoint x: 416, endPoint y: 398, distance: 297.5
drag, startPoint x: 436, startPoint y: 399, endPoint x: 162, endPoint y: 227, distance: 323.9
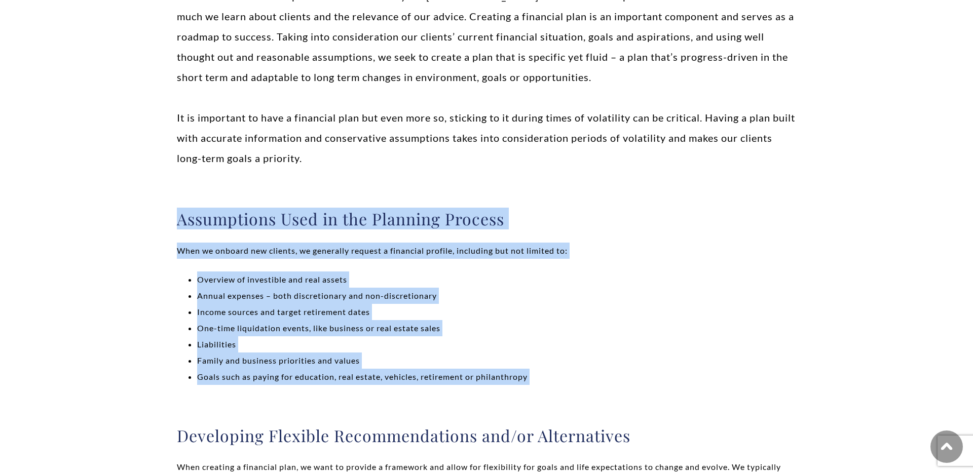
drag, startPoint x: 160, startPoint y: 218, endPoint x: 384, endPoint y: 395, distance: 285.1
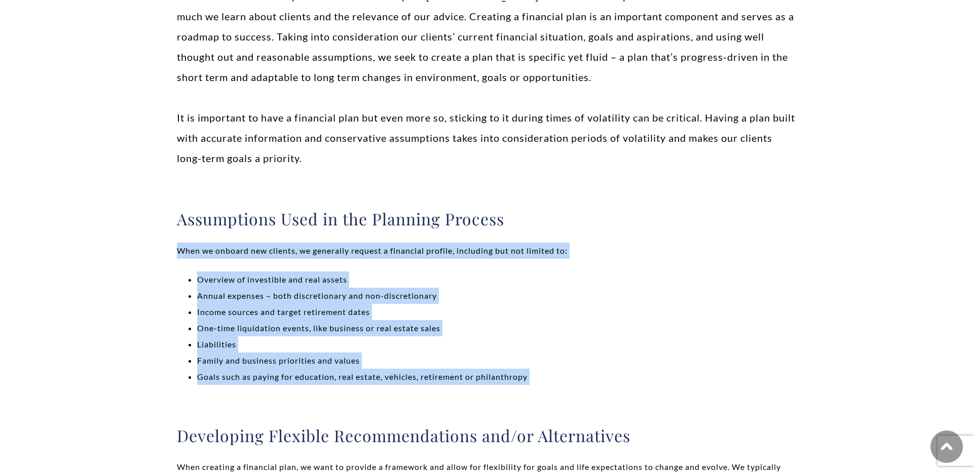
drag, startPoint x: 396, startPoint y: 402, endPoint x: 151, endPoint y: 215, distance: 308.5
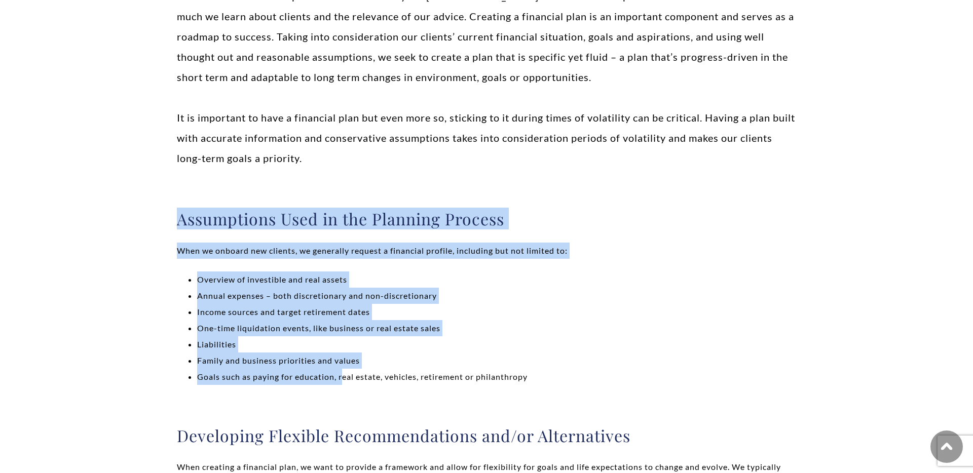
drag, startPoint x: 151, startPoint y: 215, endPoint x: 344, endPoint y: 380, distance: 254.2
click at [344, 380] on li "Goals such as paying for education, real estate, vehicles, retirement or philan…" at bounding box center [496, 377] width 599 height 16
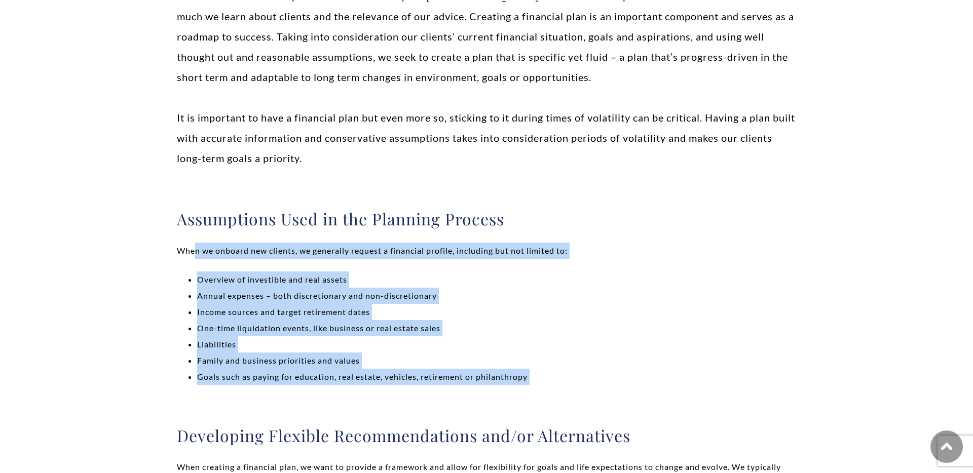
drag, startPoint x: 369, startPoint y: 391, endPoint x: 168, endPoint y: 237, distance: 253.5
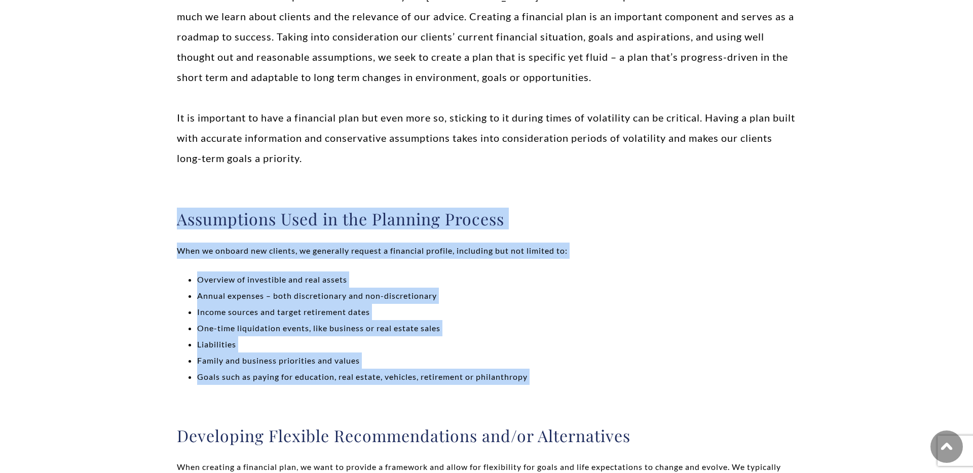
drag, startPoint x: 172, startPoint y: 220, endPoint x: 324, endPoint y: 389, distance: 227.5
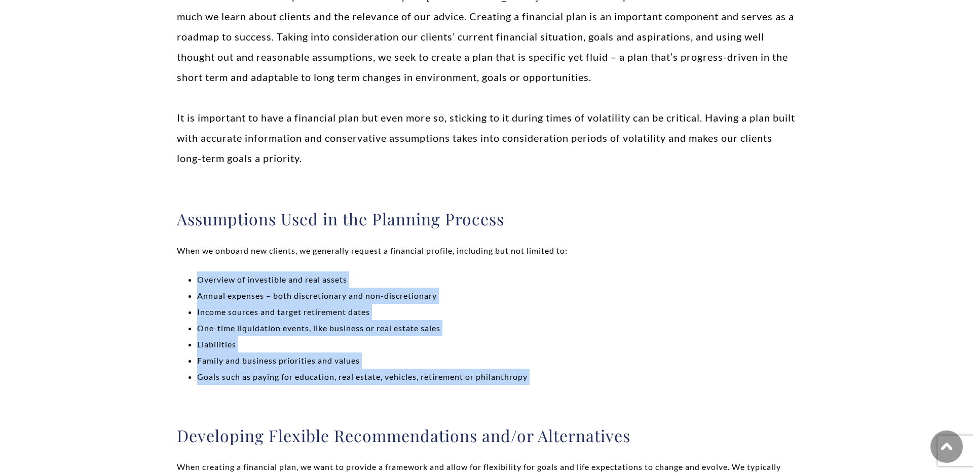
drag, startPoint x: 343, startPoint y: 398, endPoint x: 165, endPoint y: 246, distance: 234.8
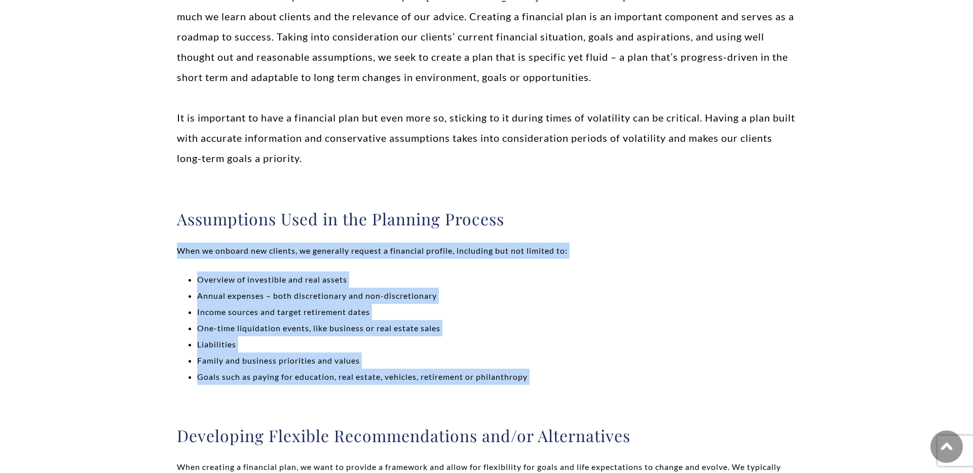
drag, startPoint x: 178, startPoint y: 233, endPoint x: 343, endPoint y: 401, distance: 235.5
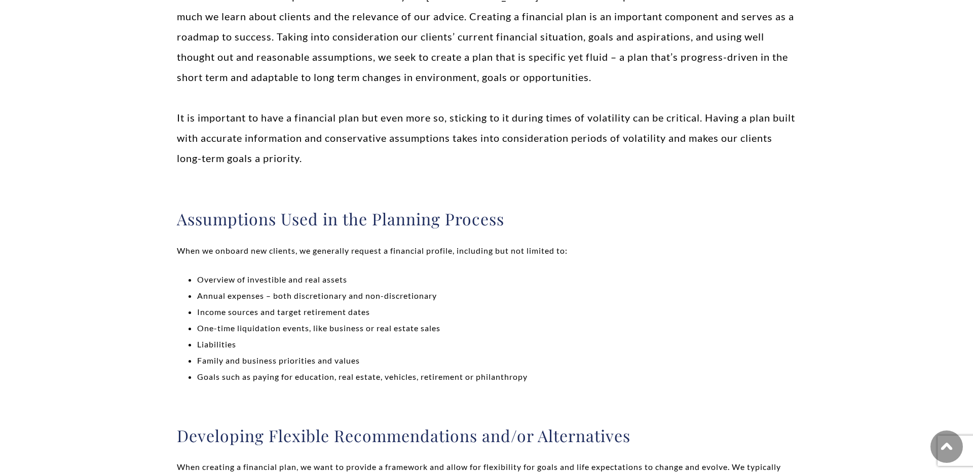
click at [260, 324] on li "One-time liquidation events, like business or real estate sales" at bounding box center [496, 328] width 599 height 16
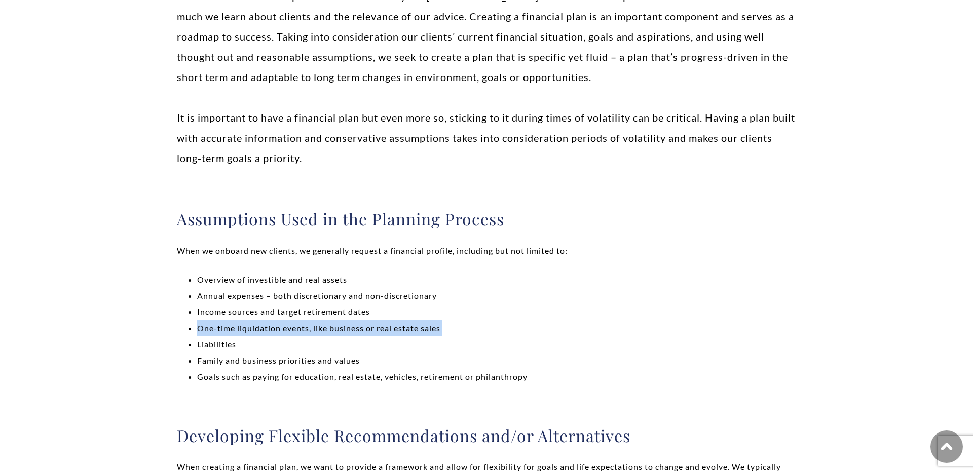
click at [260, 324] on li "One-time liquidation events, like business or real estate sales" at bounding box center [496, 328] width 599 height 16
copy ul "One-time liquidation events, like business or real estate sales"
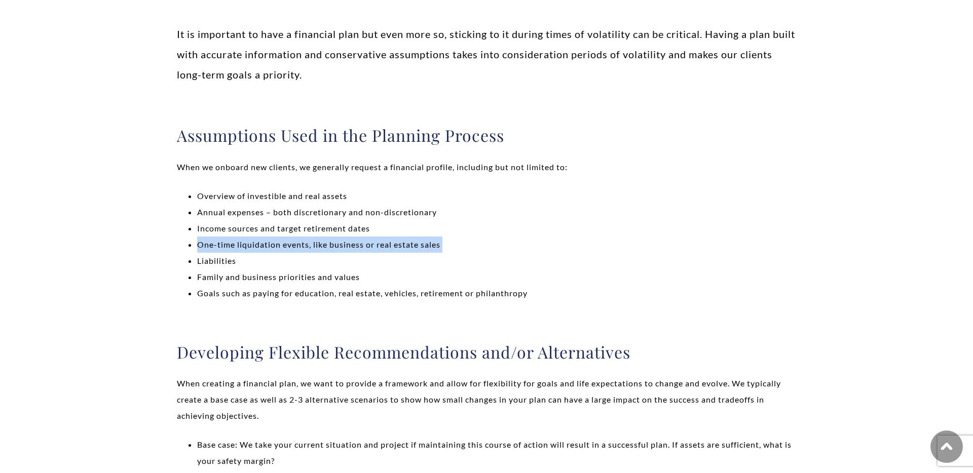
scroll to position [378, 0]
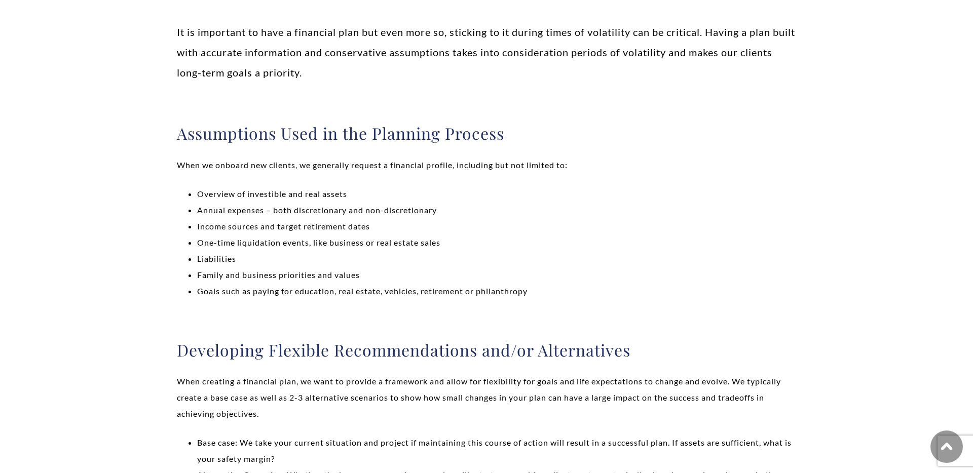
click at [256, 275] on li "Family and business priorities and values" at bounding box center [496, 275] width 599 height 16
copy ul "Family and business priorities and values"
click at [225, 291] on li "Goals such as paying for education, real estate, vehicles, retirement or philan…" at bounding box center [496, 291] width 599 height 16
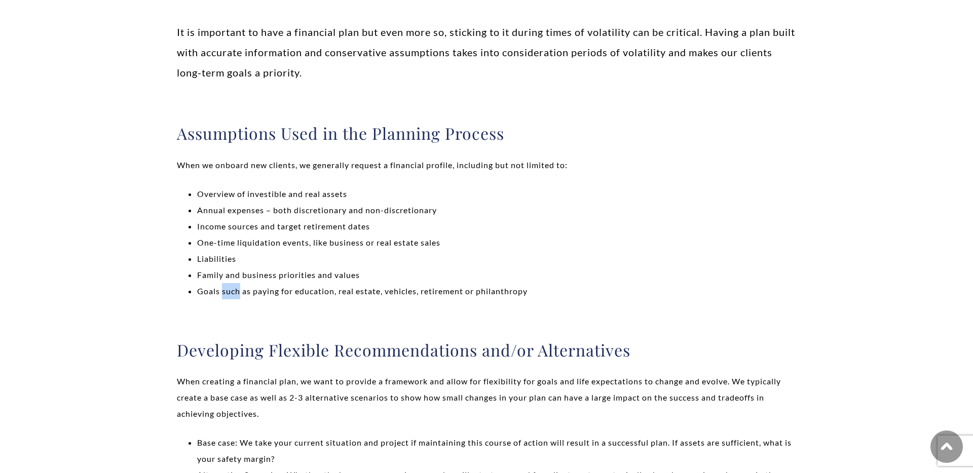
click at [225, 291] on li "Goals such as paying for education, real estate, vehicles, retirement or philan…" at bounding box center [496, 291] width 599 height 16
click at [259, 283] on li "Goals such as paying for education, real estate, vehicles, retirement or philan…" at bounding box center [496, 291] width 599 height 16
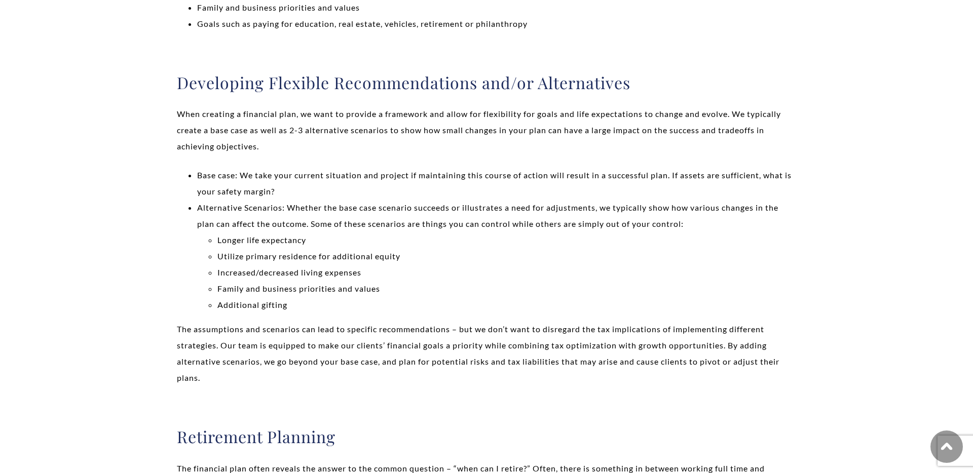
scroll to position [649, 0]
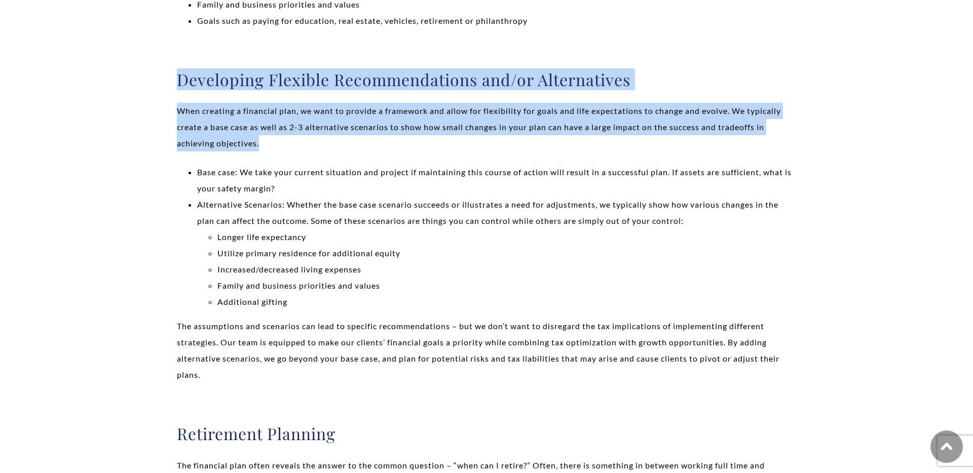
drag, startPoint x: 274, startPoint y: 150, endPoint x: 157, endPoint y: 64, distance: 144.8
click at [162, 66] on div "Financial, Family, and Business Planning We strive to make an impact in a numbe…" at bounding box center [486, 126] width 705 height 1169
click at [157, 64] on div "Financial, Family, and Business Planning We strive to make an impact in a numbe…" at bounding box center [486, 126] width 705 height 1169
drag, startPoint x: 157, startPoint y: 64, endPoint x: 317, endPoint y: 143, distance: 178.6
click at [317, 142] on div "Financial, Family, and Business Planning We strive to make an impact in a numbe…" at bounding box center [486, 126] width 705 height 1169
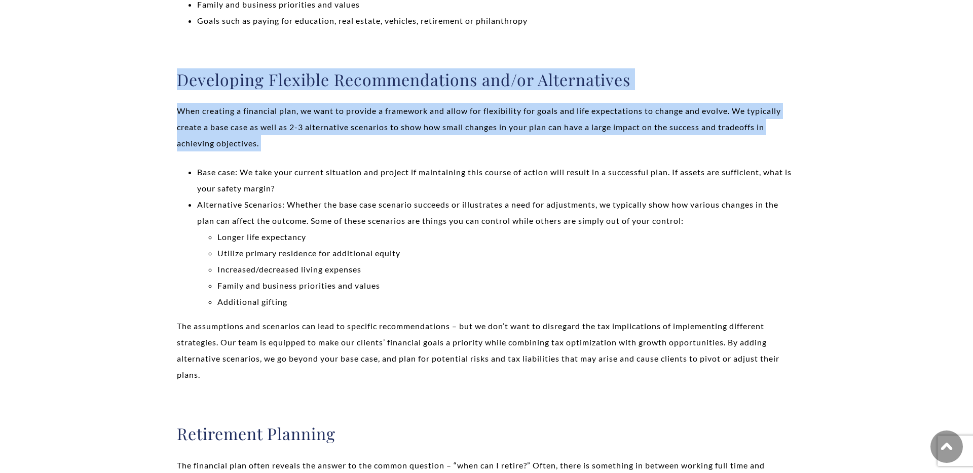
click at [317, 143] on p "When creating a financial plan, we want to provide a framework and allow for fl…" at bounding box center [486, 127] width 619 height 49
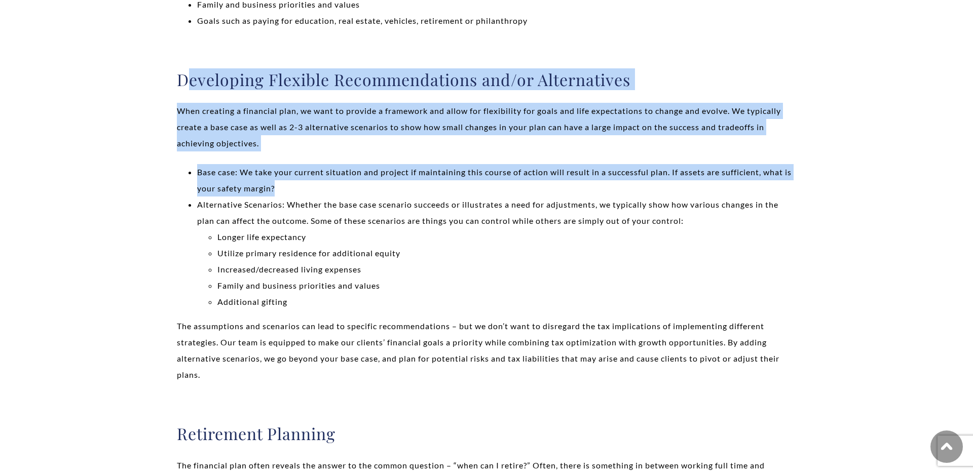
drag, startPoint x: 312, startPoint y: 197, endPoint x: 169, endPoint y: 70, distance: 190.7
click at [170, 70] on div "Financial, Family, and Business Planning We strive to make an impact in a numbe…" at bounding box center [486, 126] width 705 height 1169
click at [169, 70] on div "Financial, Family, and Business Planning We strive to make an impact in a numbe…" at bounding box center [486, 126] width 705 height 1169
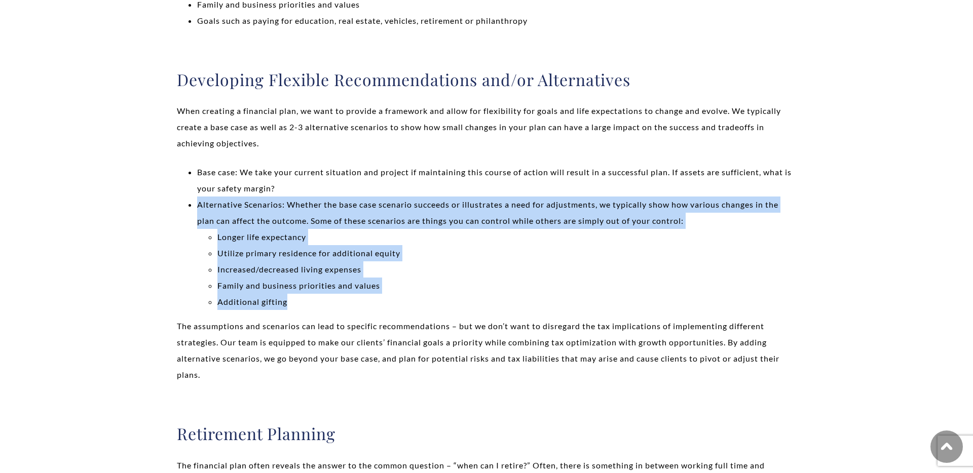
drag, startPoint x: 186, startPoint y: 198, endPoint x: 316, endPoint y: 310, distance: 171.9
click at [316, 310] on ul "Base case: We take your current situation and project if maintaining this cours…" at bounding box center [486, 237] width 619 height 146
click at [316, 310] on li "Additional gifting" at bounding box center [506, 302] width 579 height 16
drag, startPoint x: 316, startPoint y: 310, endPoint x: 181, endPoint y: 179, distance: 187.5
click at [182, 179] on ul "Base case: We take your current situation and project if maintaining this cours…" at bounding box center [486, 237] width 619 height 146
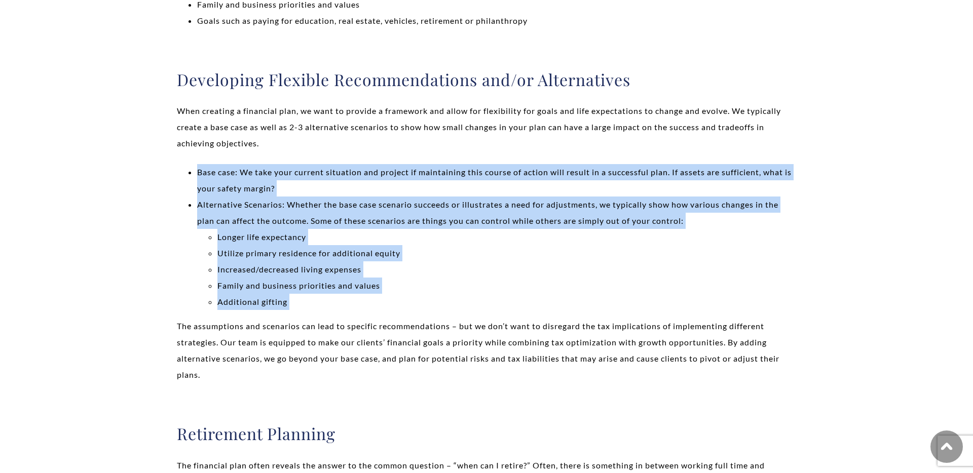
click at [181, 179] on ul "Base case: We take your current situation and project if maintaining this cours…" at bounding box center [486, 237] width 619 height 146
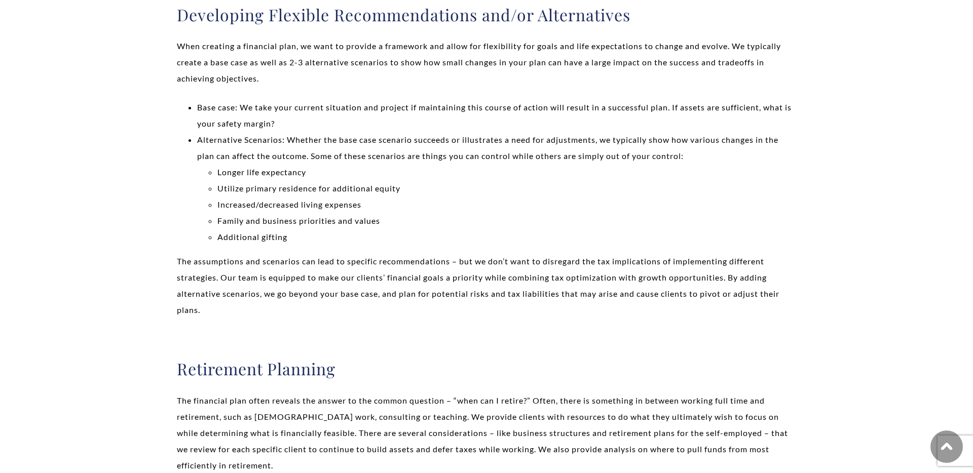
scroll to position [771, 0]
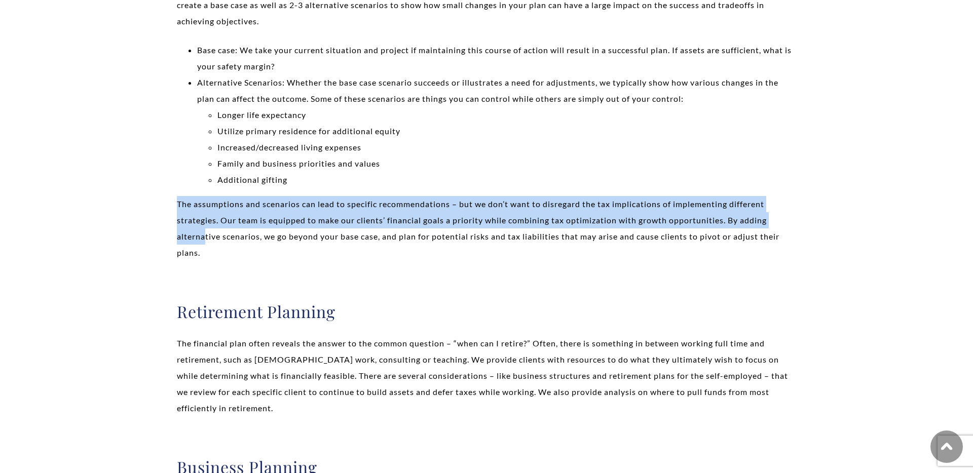
drag, startPoint x: 171, startPoint y: 197, endPoint x: 207, endPoint y: 238, distance: 53.9
click at [207, 237] on div "Financial, Family, and Business Planning We strive to make an impact in a numbe…" at bounding box center [486, 4] width 705 height 1169
click at [207, 238] on p "The assumptions and scenarios can lead to specific recommendations – but we don…" at bounding box center [486, 228] width 619 height 65
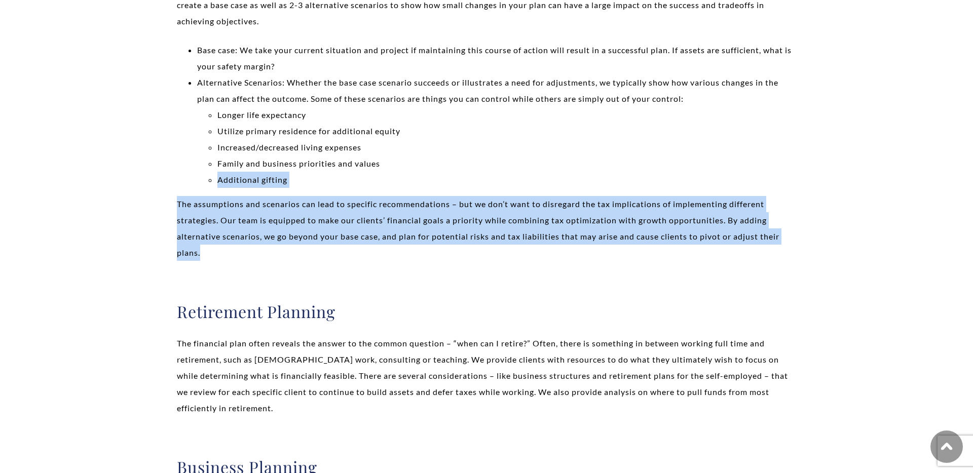
drag, startPoint x: 213, startPoint y: 253, endPoint x: 145, endPoint y: 171, distance: 106.6
click at [148, 173] on div "Financial, Family, and Business Planning We strive to make an impact in a numbe…" at bounding box center [486, 4] width 705 height 1169
click at [145, 171] on div "Financial, Family, and Business Planning We strive to make an impact in a numbe…" at bounding box center [486, 4] width 705 height 1169
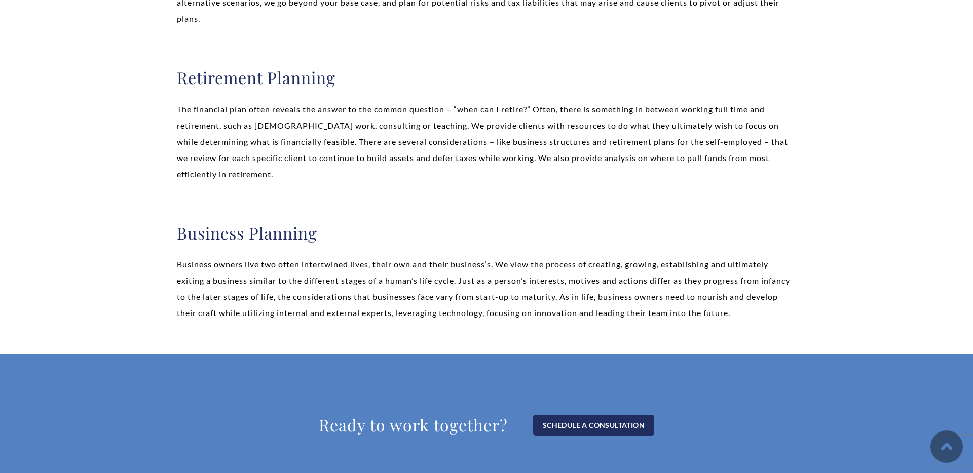
scroll to position [1057, 0]
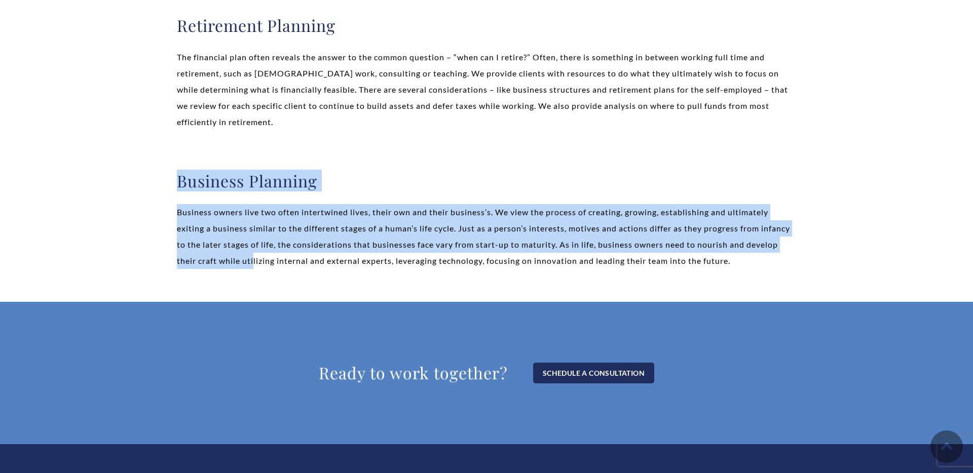
drag, startPoint x: 172, startPoint y: 183, endPoint x: 288, endPoint y: 271, distance: 145.8
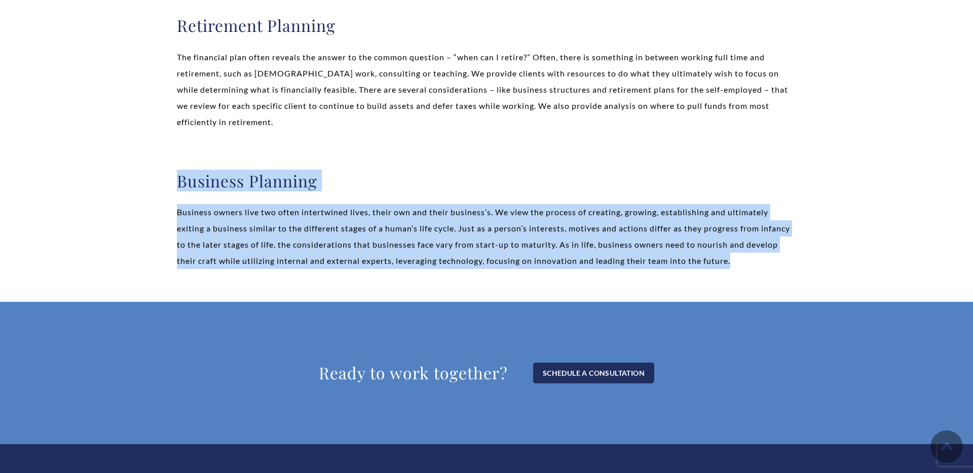
drag, startPoint x: 322, startPoint y: 278, endPoint x: 164, endPoint y: 180, distance: 186.0
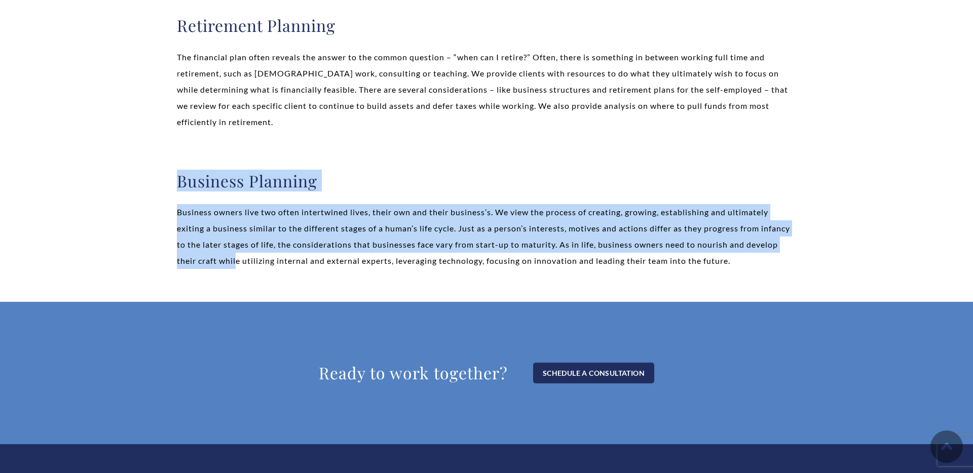
drag, startPoint x: 162, startPoint y: 180, endPoint x: 291, endPoint y: 281, distance: 163.6
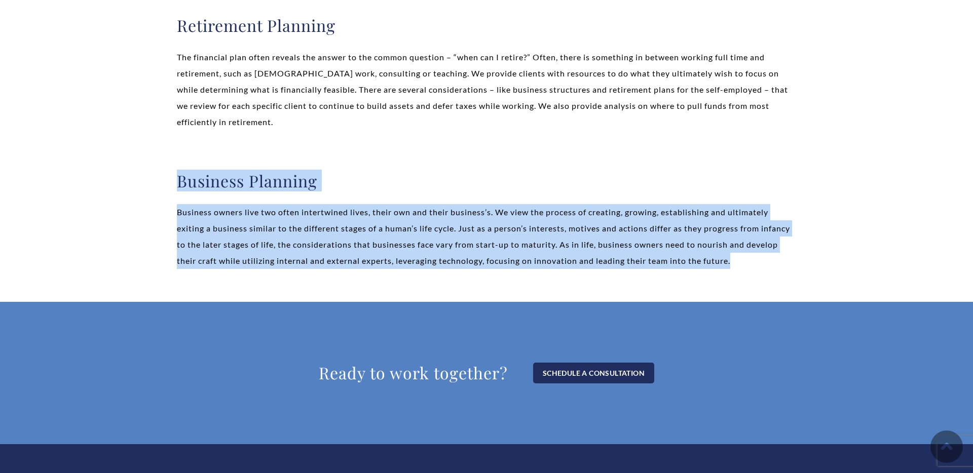
drag, startPoint x: 291, startPoint y: 281, endPoint x: 161, endPoint y: 149, distance: 185.3
drag, startPoint x: 216, startPoint y: 204, endPoint x: 334, endPoint y: 296, distance: 149.2
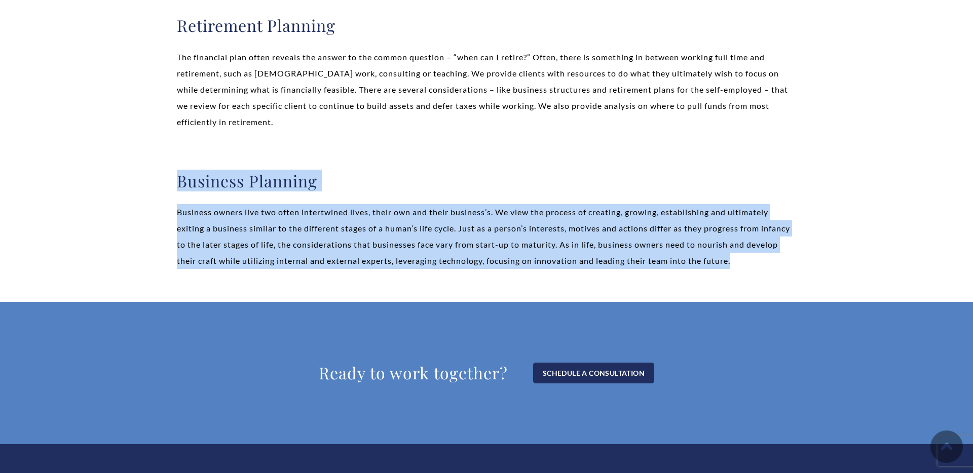
drag, startPoint x: 338, startPoint y: 282, endPoint x: 141, endPoint y: 164, distance: 229.4
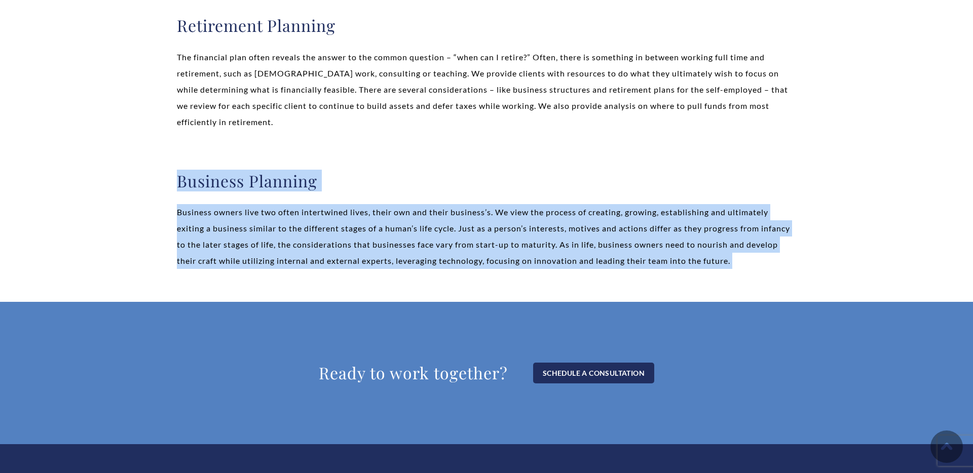
drag, startPoint x: 141, startPoint y: 164, endPoint x: 288, endPoint y: 290, distance: 193.8
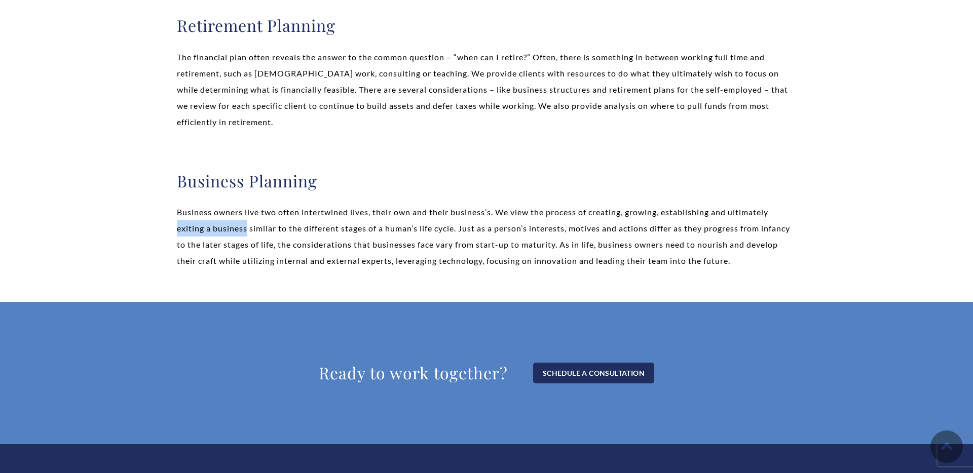
drag, startPoint x: 178, startPoint y: 229, endPoint x: 246, endPoint y: 233, distance: 68.0
click at [246, 233] on p "Business owners live two often intertwined lives, their own and their business’…" at bounding box center [486, 236] width 619 height 65
copy p "exiting a business"
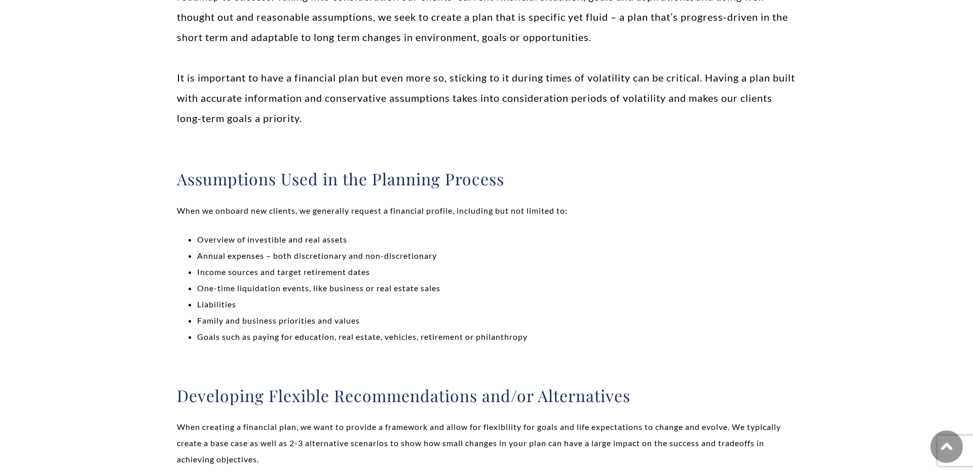
scroll to position [0, 0]
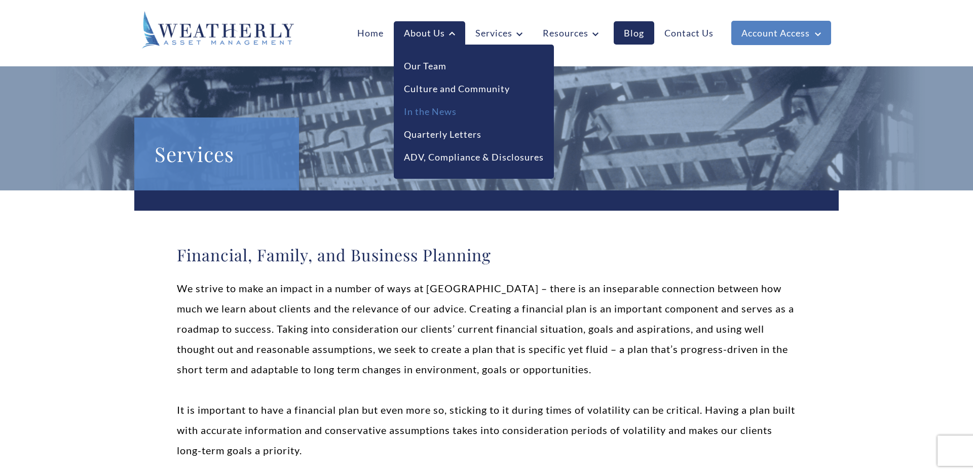
click at [427, 112] on link "In the News" at bounding box center [430, 112] width 53 height 14
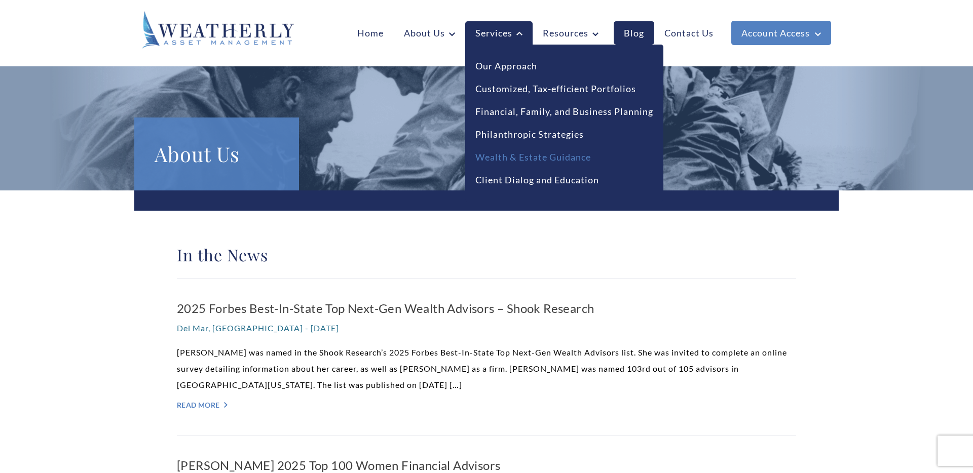
click at [518, 157] on link "Wealth & Estate Guidance" at bounding box center [533, 158] width 116 height 14
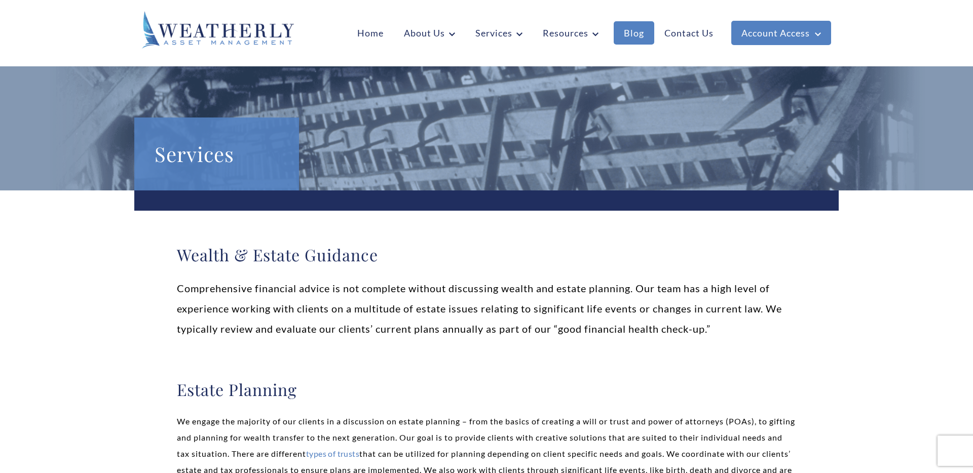
click at [618, 28] on link "Blog" at bounding box center [634, 32] width 41 height 23
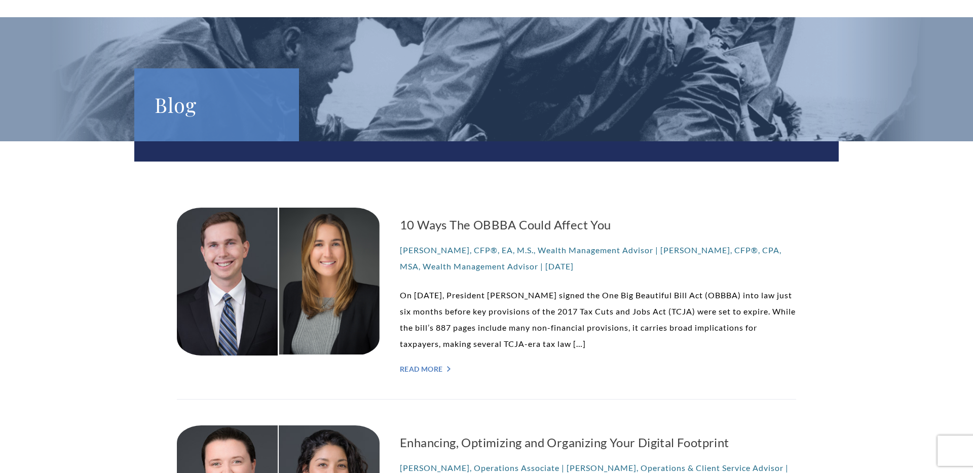
scroll to position [50, 0]
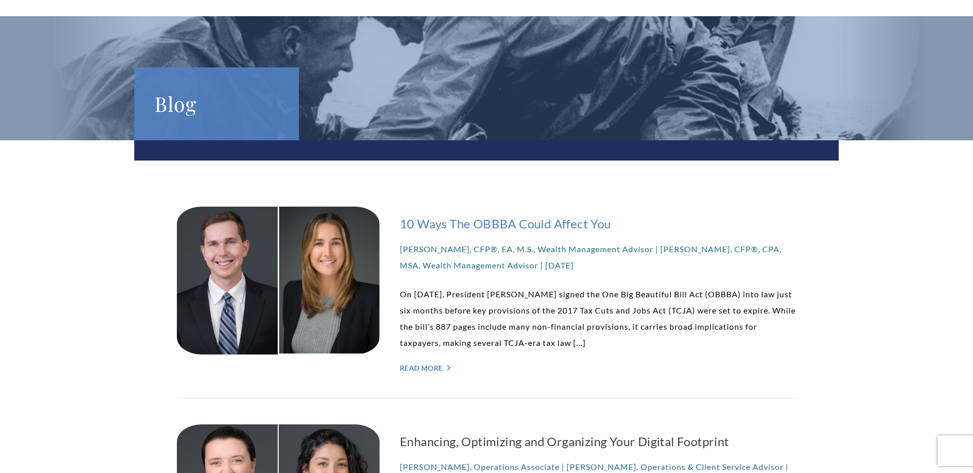
click at [500, 224] on h3 "10 Ways The OBBBA Could Affect You" at bounding box center [598, 224] width 396 height 18
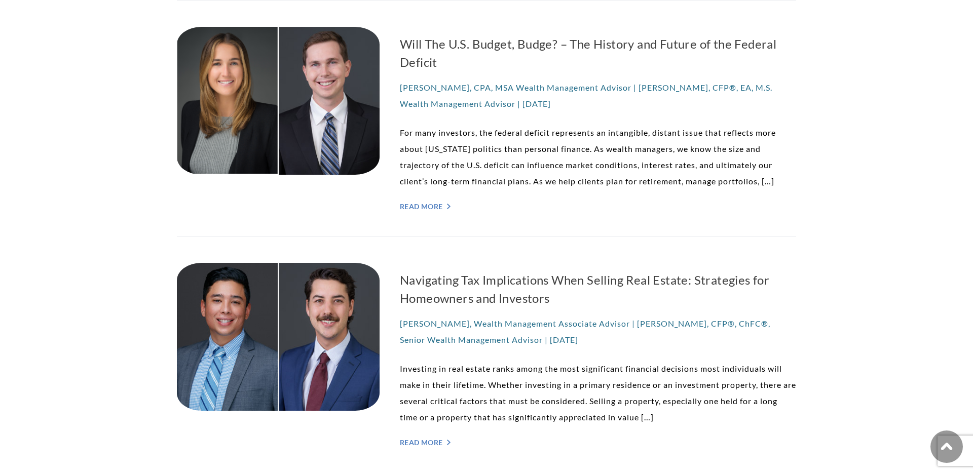
scroll to position [903, 0]
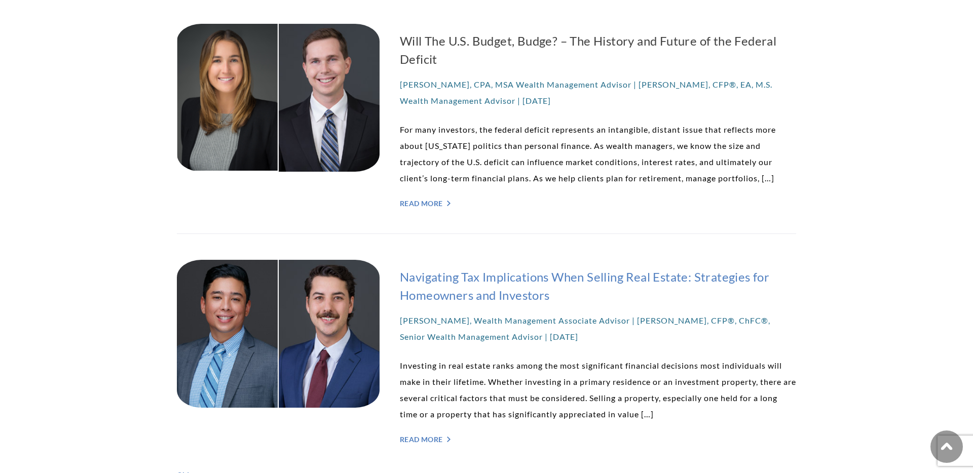
click at [520, 287] on h3 "Navigating Tax Implications When Selling Real Estate: Strategies for Homeowners…" at bounding box center [598, 286] width 396 height 36
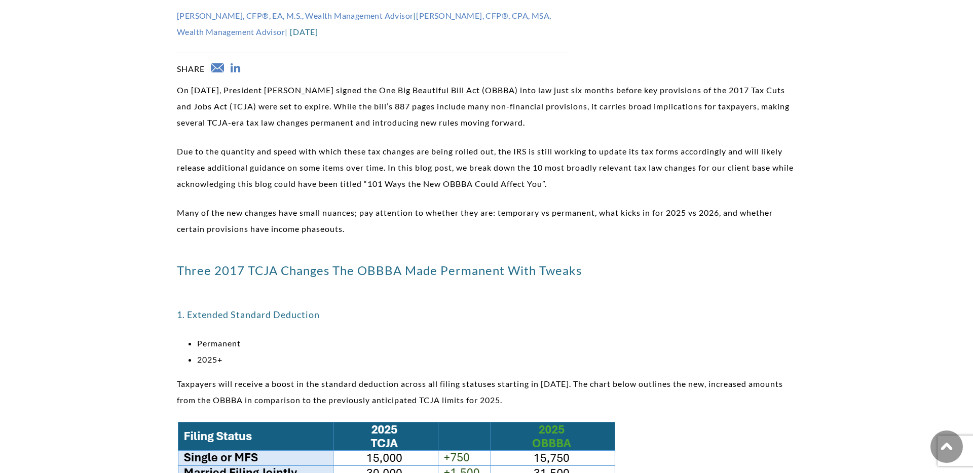
scroll to position [2, 0]
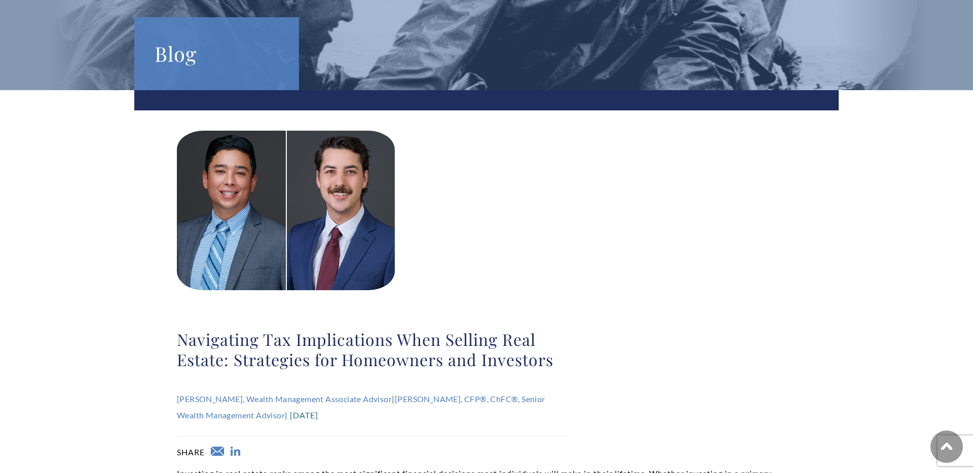
scroll to position [227, 0]
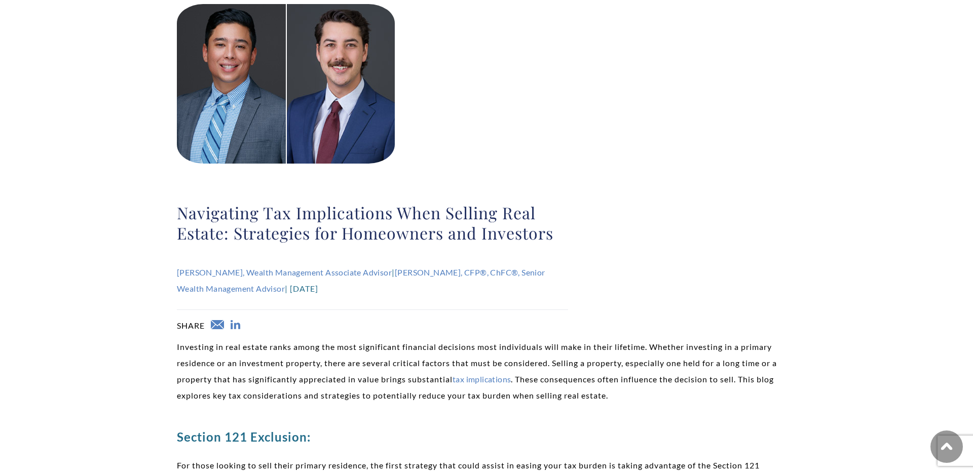
click at [264, 217] on h2 "Navigating Tax Implications When Selling Real Estate: Strategies for Homeowners…" at bounding box center [372, 223] width 391 height 41
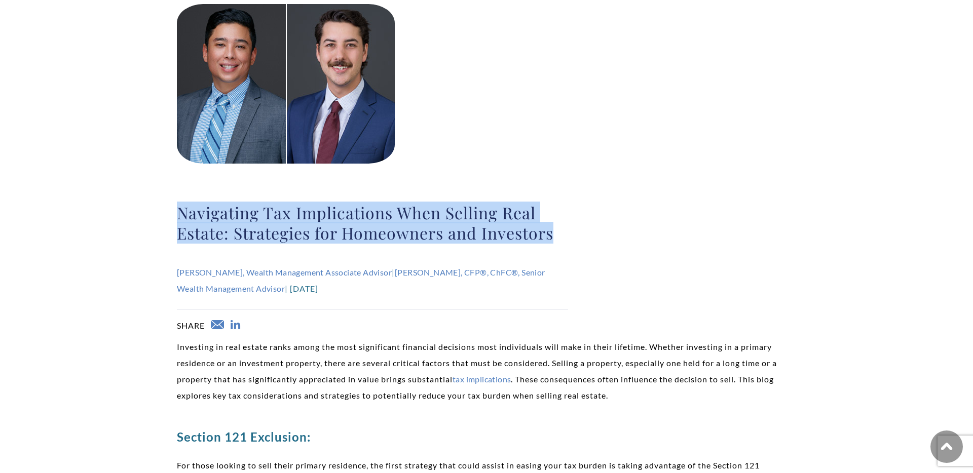
click at [264, 217] on h2 "Navigating Tax Implications When Selling Real Estate: Strategies for Homeowners…" at bounding box center [372, 223] width 391 height 41
copy div "Navigating Tax Implications When Selling Real Estate: Strategies for Homeowners…"
